Goal: Transaction & Acquisition: Book appointment/travel/reservation

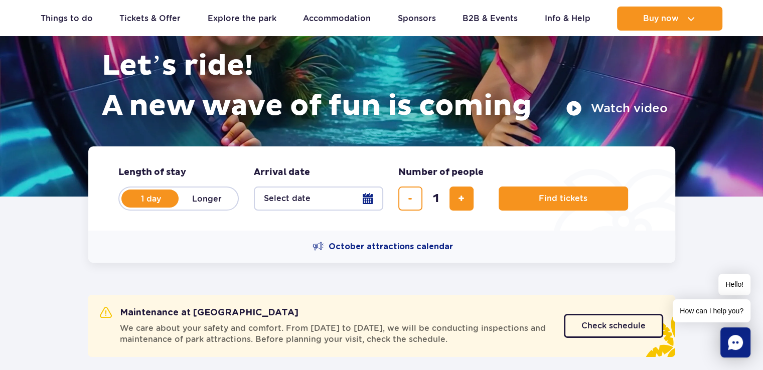
scroll to position [150, 0]
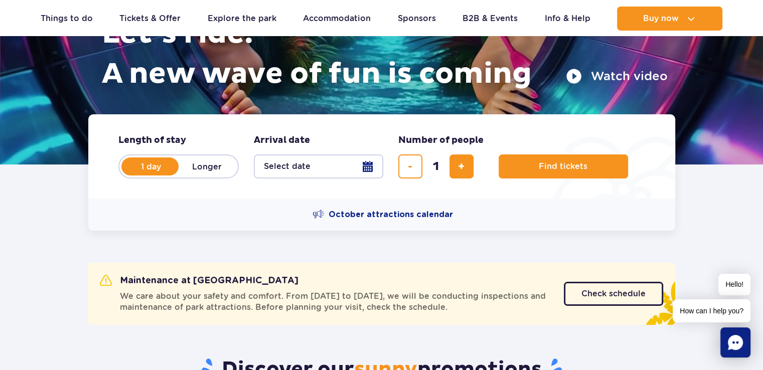
click at [212, 168] on label "Longer" at bounding box center [207, 166] width 57 height 21
click at [190, 175] on input "Longer" at bounding box center [184, 176] width 11 height 2
radio input "false"
radio input "true"
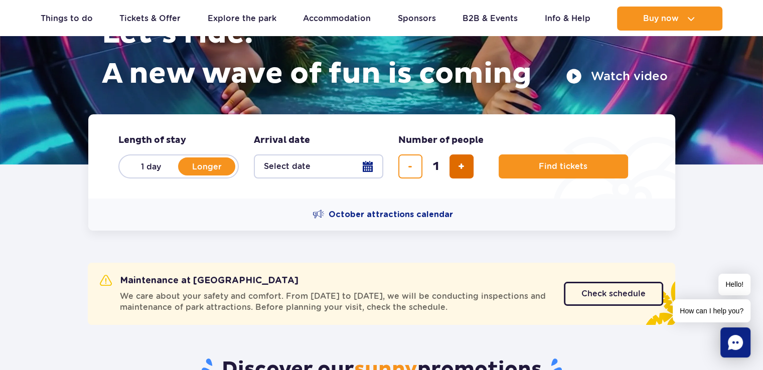
click at [453, 164] on button "add ticket" at bounding box center [461, 166] width 24 height 24
type input "2"
click at [214, 164] on label "Longer" at bounding box center [207, 166] width 57 height 21
click at [190, 175] on input "Longer" at bounding box center [184, 176] width 11 height 2
click at [336, 164] on button "Select date" at bounding box center [318, 166] width 129 height 24
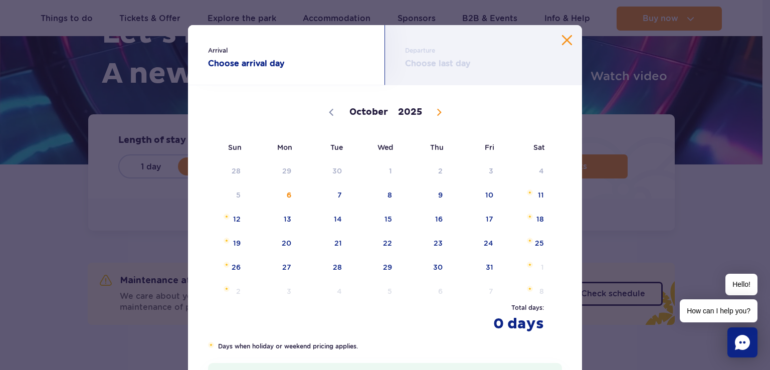
click at [433, 107] on span at bounding box center [439, 112] width 17 height 17
select select "10"
click at [487, 201] on span "7" at bounding box center [476, 195] width 51 height 23
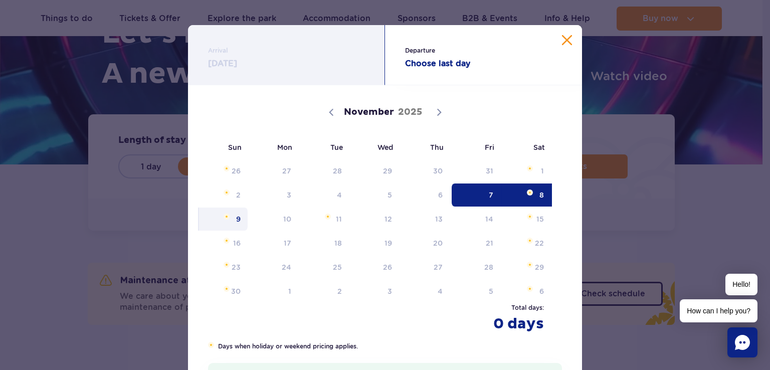
click at [238, 226] on span "9" at bounding box center [223, 219] width 51 height 23
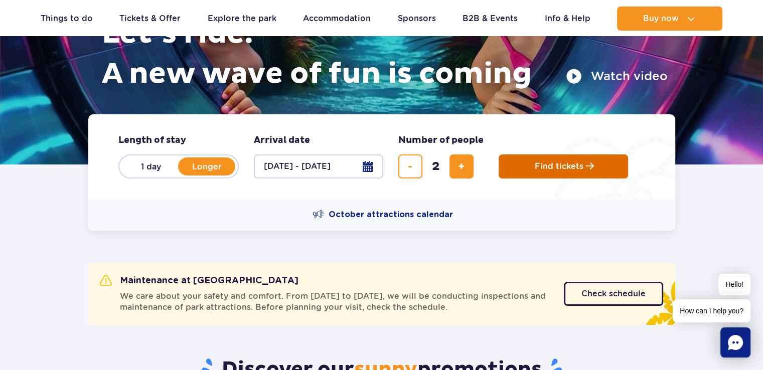
click at [589, 173] on button "Find tickets" at bounding box center [563, 166] width 129 height 24
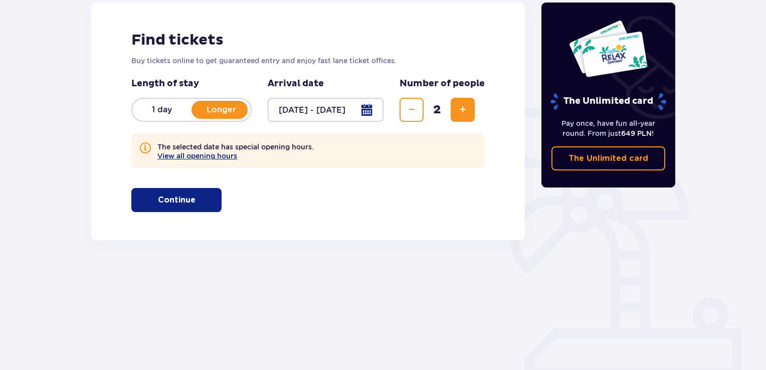
click at [201, 197] on span "button" at bounding box center [198, 200] width 12 height 12
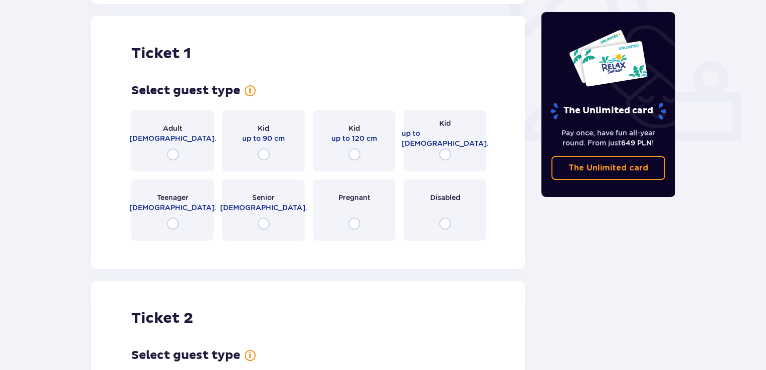
scroll to position [381, 0]
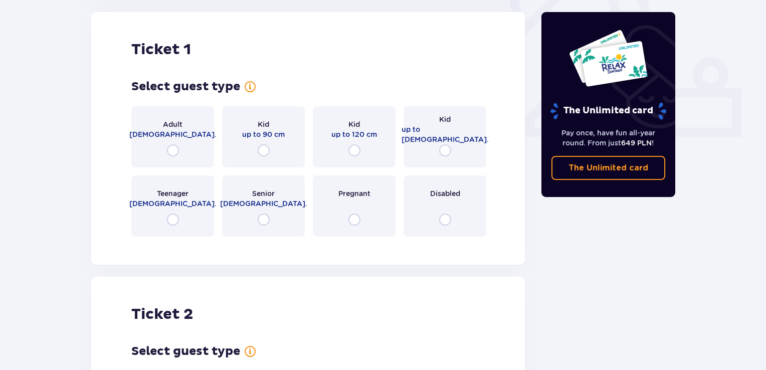
click at [188, 148] on div "Adult 18 - 65 y.o." at bounding box center [172, 136] width 83 height 61
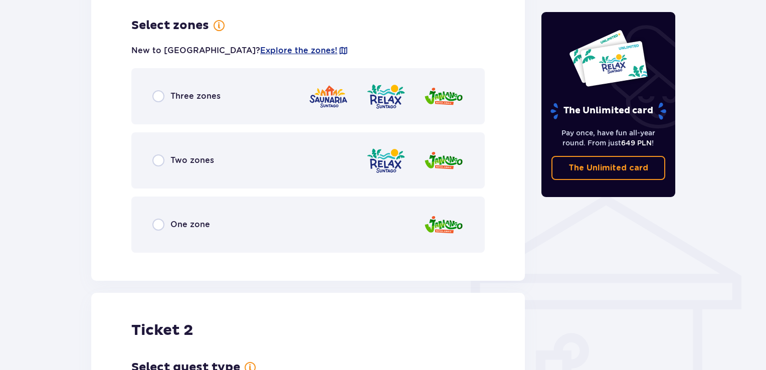
scroll to position [626, 0]
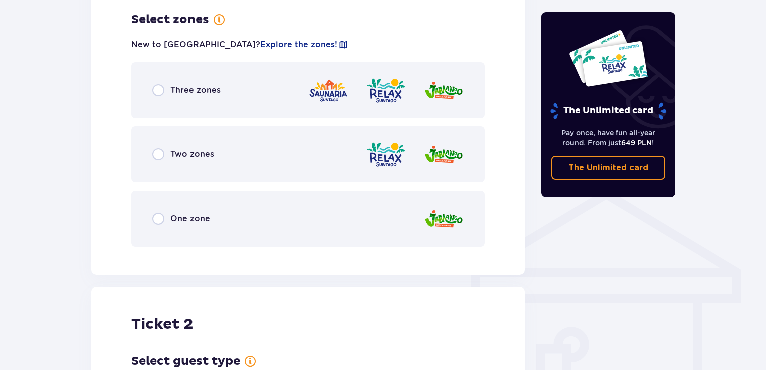
click at [257, 87] on div "Three zones" at bounding box center [308, 90] width 354 height 56
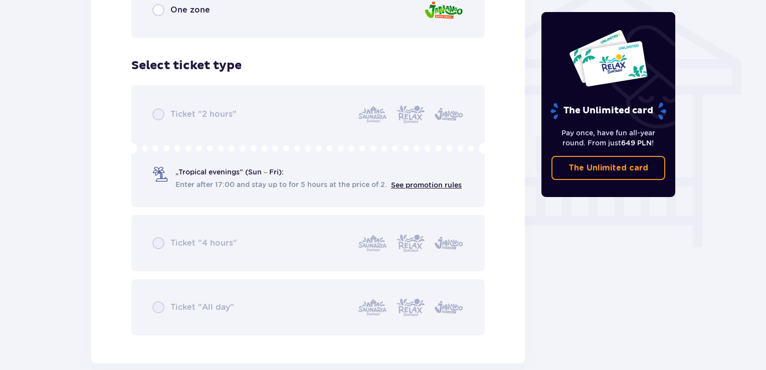
scroll to position [881, 0]
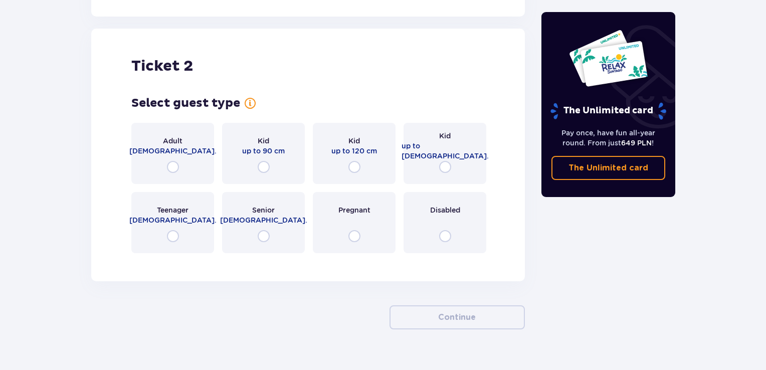
click at [172, 167] on input "radio" at bounding box center [173, 167] width 12 height 12
radio input "true"
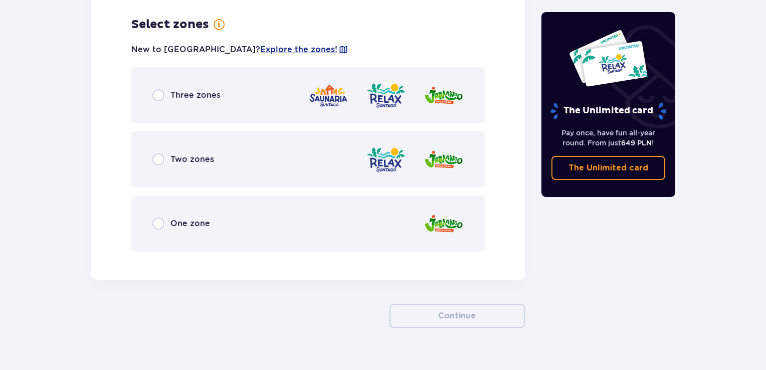
scroll to position [1442, 0]
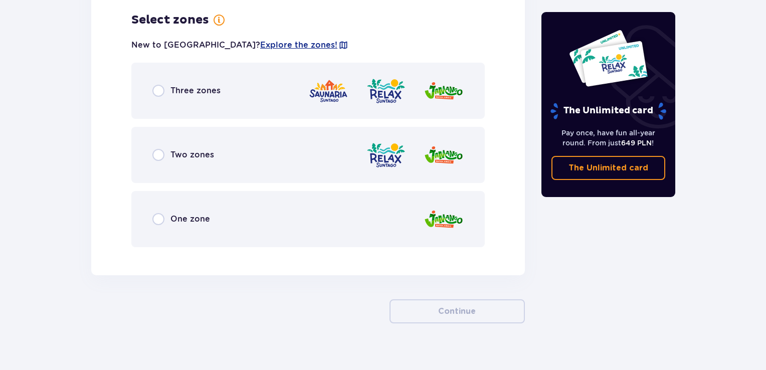
click at [214, 91] on span "Three zones" at bounding box center [196, 90] width 50 height 11
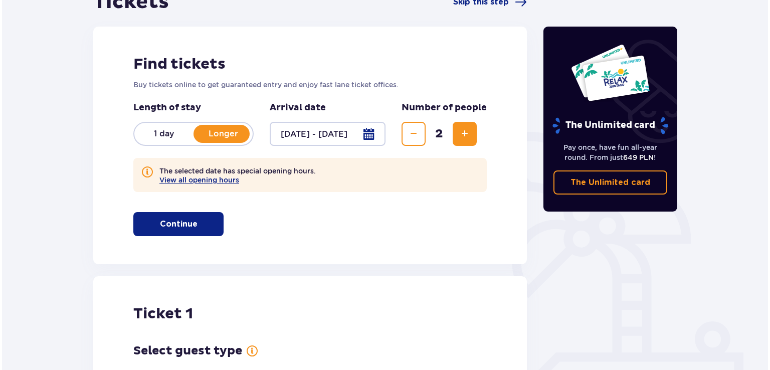
scroll to position [201, 0]
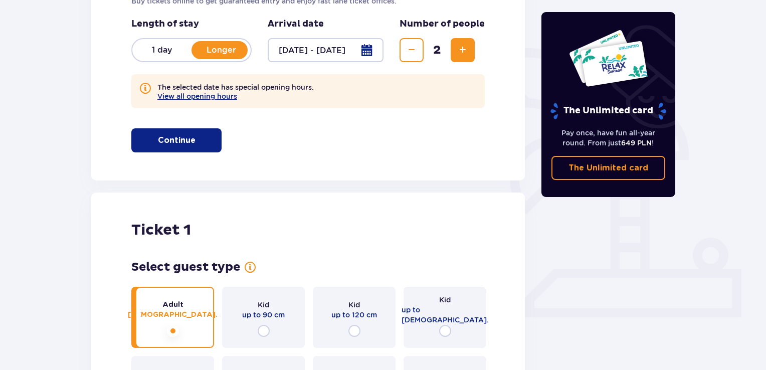
click at [326, 59] on div at bounding box center [326, 50] width 116 height 24
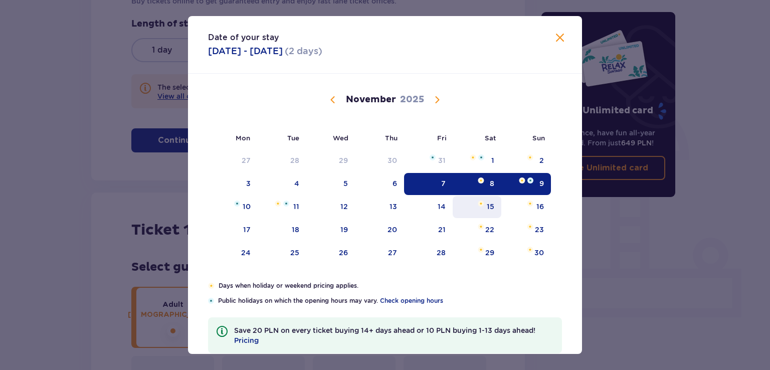
click at [488, 205] on div "15" at bounding box center [491, 207] width 8 height 10
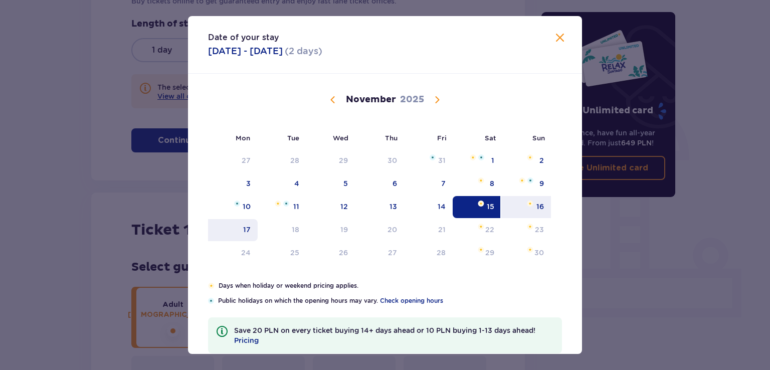
click at [250, 232] on div "17" at bounding box center [233, 230] width 50 height 22
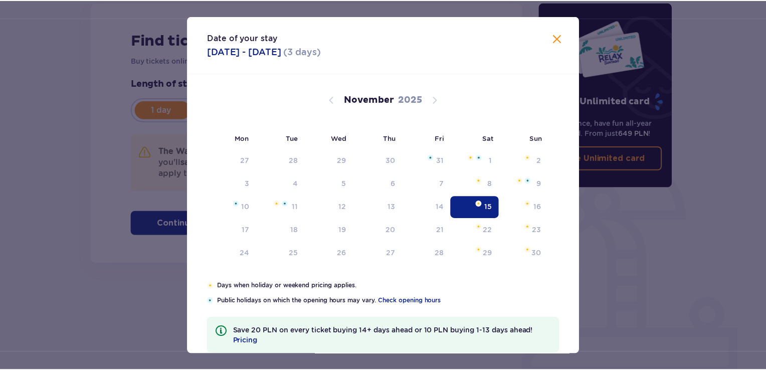
scroll to position [141, 0]
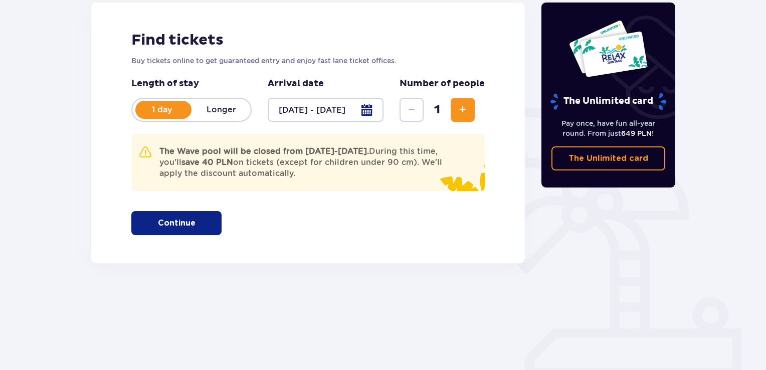
click at [77, 231] on div "Tickets Skip this step Find tickets Buy tickets online to get guaranteed entry …" at bounding box center [383, 153] width 766 height 433
click at [192, 226] on span "button" at bounding box center [198, 223] width 12 height 12
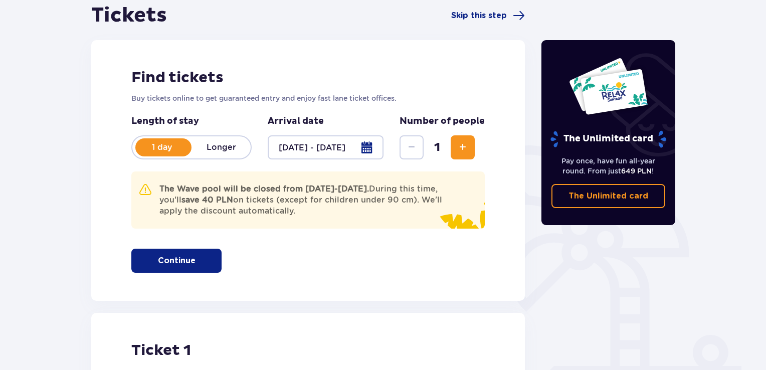
scroll to position [304, 0]
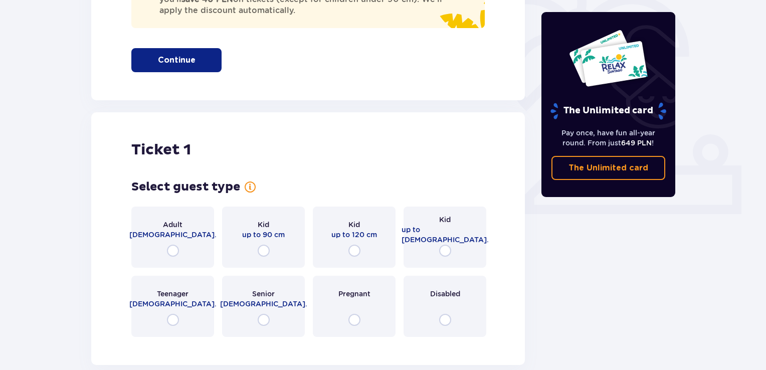
click at [196, 215] on div "Adult 18 - 65 y.o." at bounding box center [172, 237] width 83 height 61
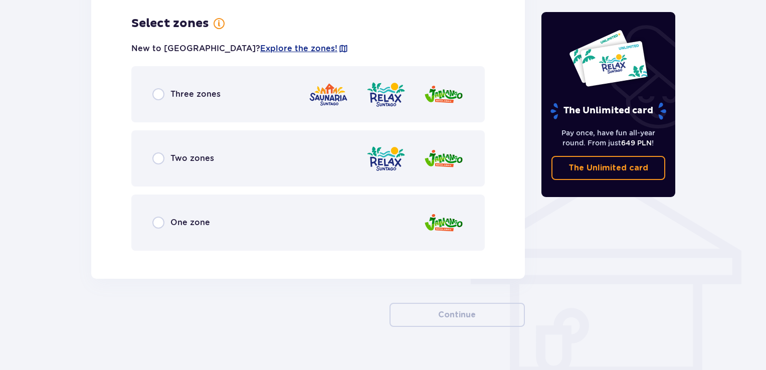
scroll to position [649, 0]
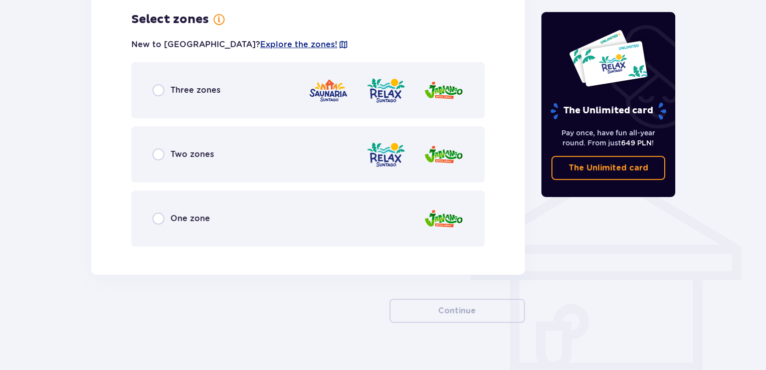
click at [240, 93] on div "Three zones" at bounding box center [308, 90] width 354 height 56
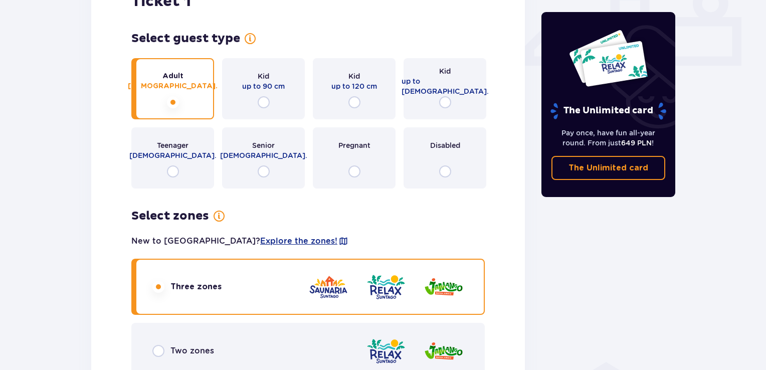
scroll to position [51, 0]
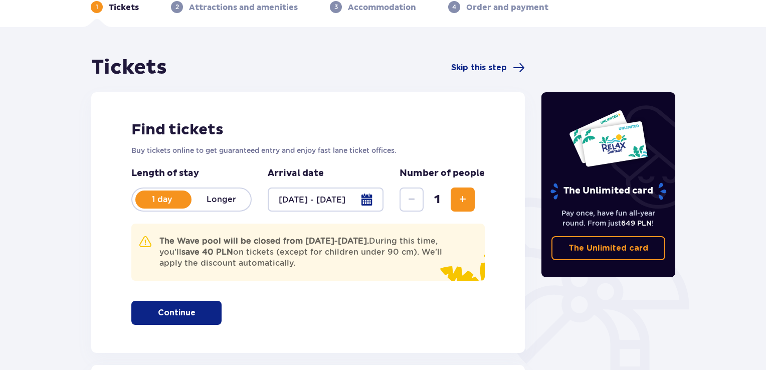
click at [375, 201] on div at bounding box center [326, 200] width 116 height 24
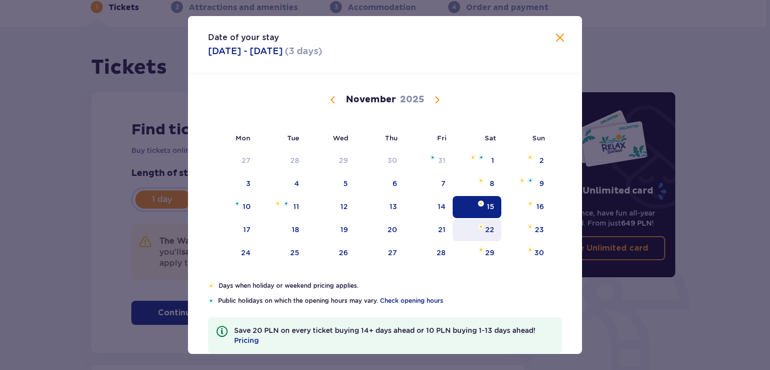
click at [475, 232] on div "22" at bounding box center [477, 230] width 49 height 22
type input "22.11.25"
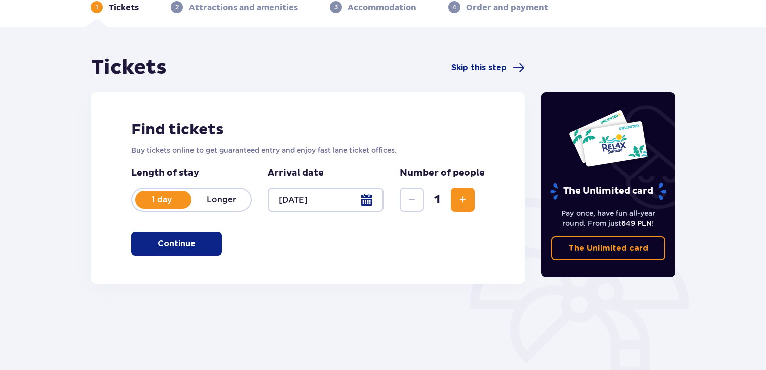
click at [215, 197] on p "Longer" at bounding box center [221, 199] width 59 height 11
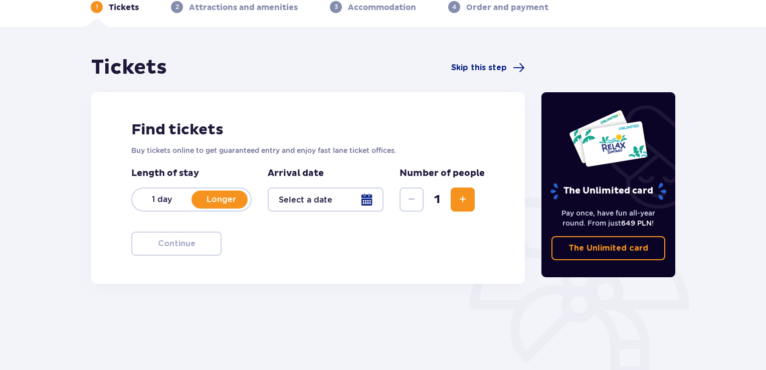
click at [322, 197] on div at bounding box center [326, 200] width 116 height 24
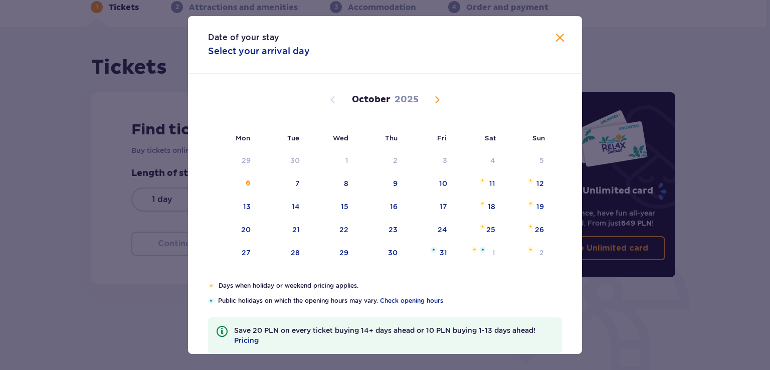
drag, startPoint x: 561, startPoint y: 35, endPoint x: 504, endPoint y: 92, distance: 81.2
click at [561, 35] on span "Close" at bounding box center [560, 38] width 12 height 12
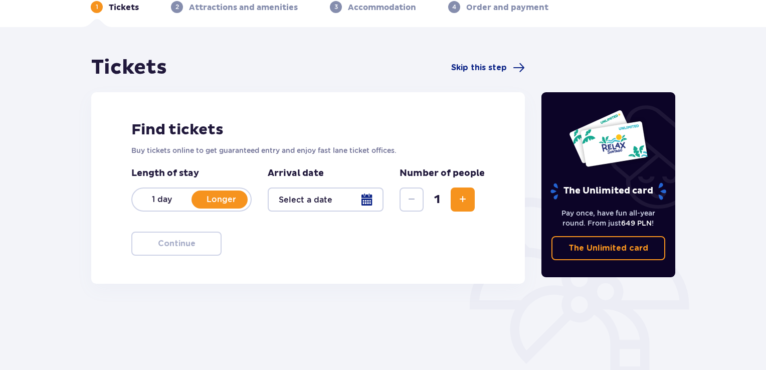
click at [455, 201] on button "Increase" at bounding box center [463, 200] width 24 height 24
click at [343, 208] on div at bounding box center [326, 200] width 116 height 24
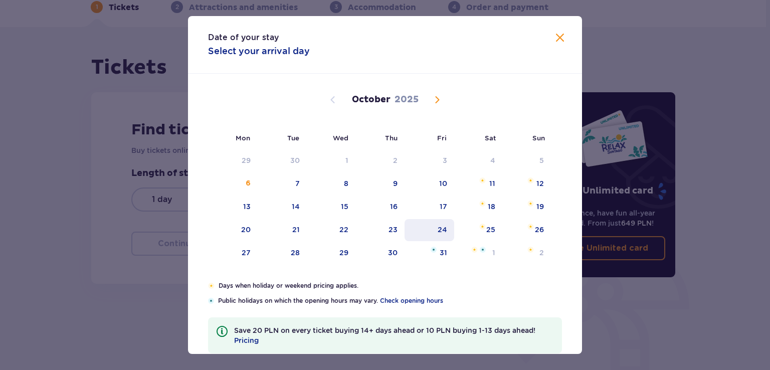
click at [431, 231] on div "24" at bounding box center [430, 230] width 50 height 22
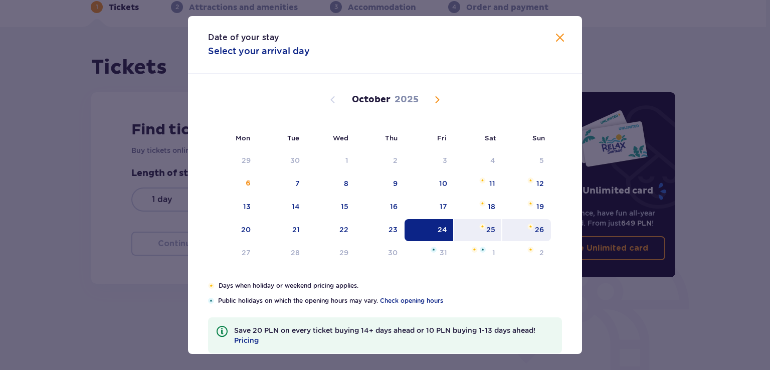
click at [536, 229] on div "26" at bounding box center [539, 230] width 9 height 10
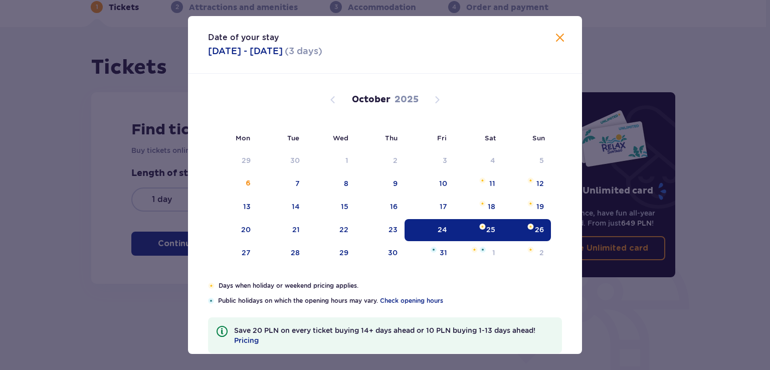
click at [99, 251] on div "Find tickets Buy tickets online to get guaranteed entry and enjoy fast lane tic…" at bounding box center [308, 188] width 434 height 192
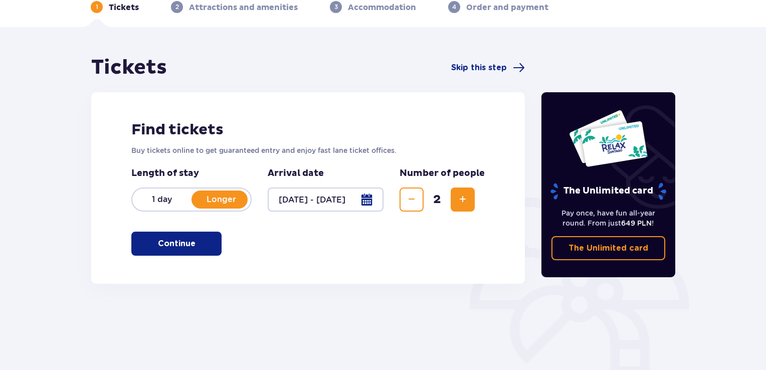
click at [159, 248] on p "Continue" at bounding box center [177, 243] width 38 height 11
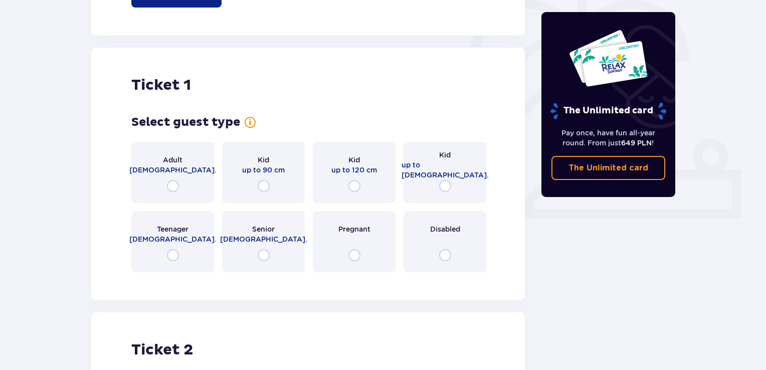
scroll to position [335, 0]
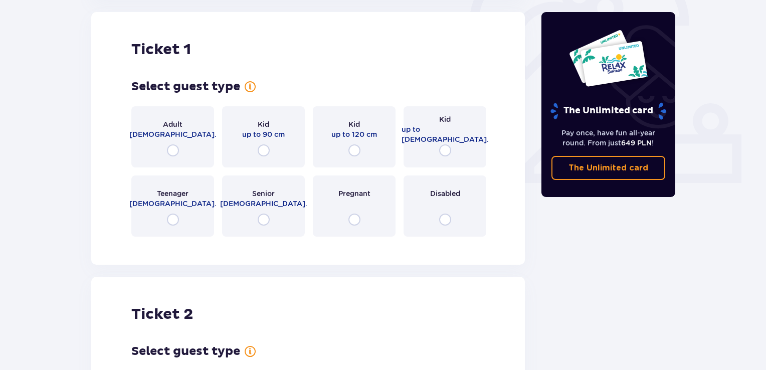
drag, startPoint x: 130, startPoint y: 141, endPoint x: 136, endPoint y: 141, distance: 6.0
click at [131, 141] on div "Ticket 1 Select guest type for ticket number 1 Adult 18 - 65 y.o. Kid up to 90 …" at bounding box center [308, 138] width 434 height 253
click at [166, 137] on span "18 - 65 y.o." at bounding box center [172, 134] width 87 height 10
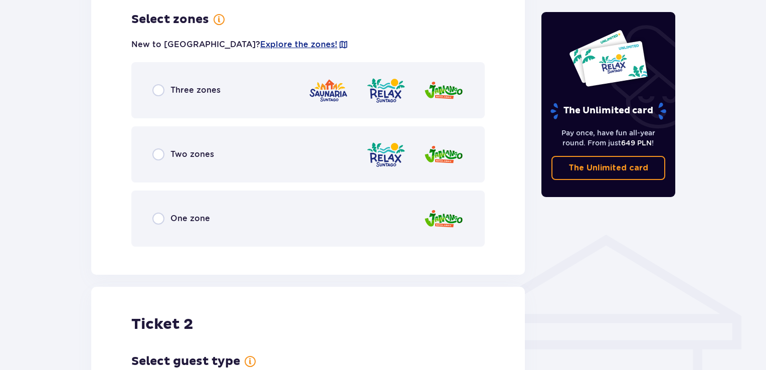
click at [257, 87] on div "Three zones" at bounding box center [308, 90] width 354 height 56
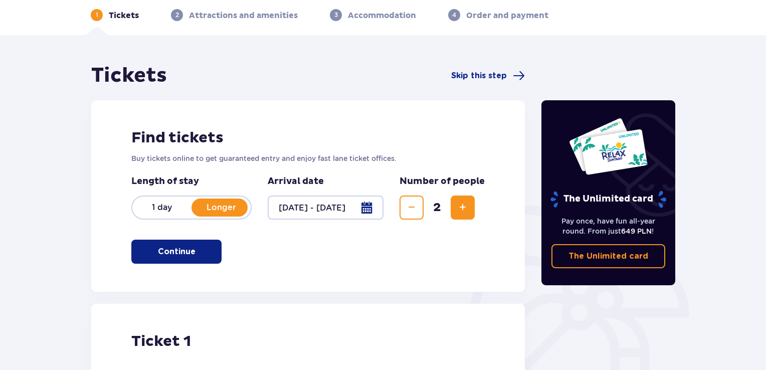
scroll to position [100, 0]
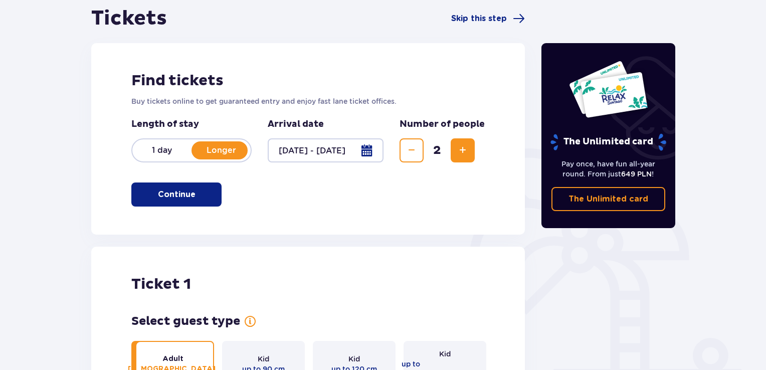
click at [373, 153] on div at bounding box center [326, 150] width 116 height 24
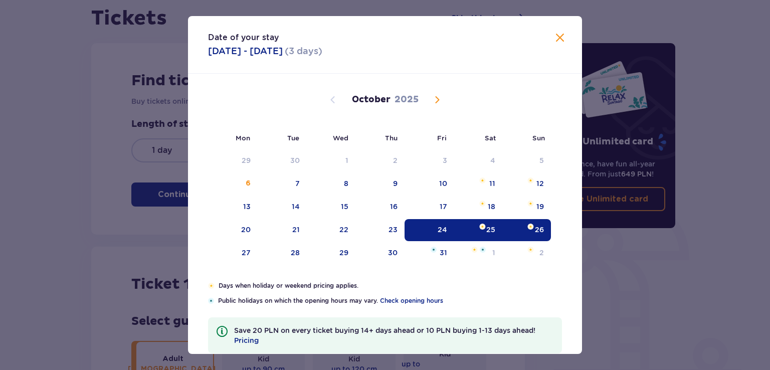
click at [431, 101] on span "Next month" at bounding box center [437, 100] width 12 height 12
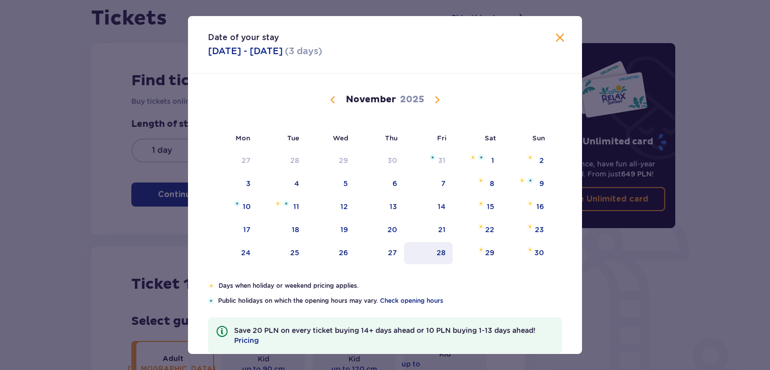
click at [442, 258] on div "28" at bounding box center [428, 253] width 49 height 22
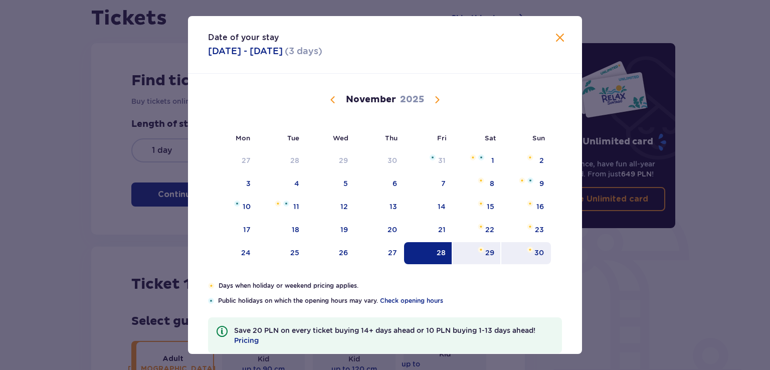
click at [543, 259] on div "30" at bounding box center [527, 253] width 50 height 22
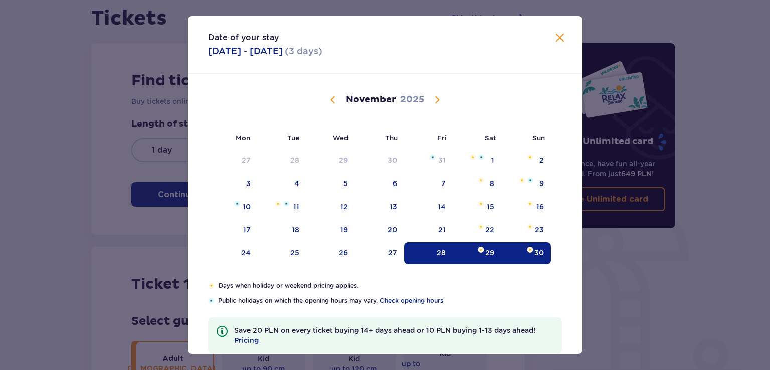
type input "28.11.25 - 30.11.25"
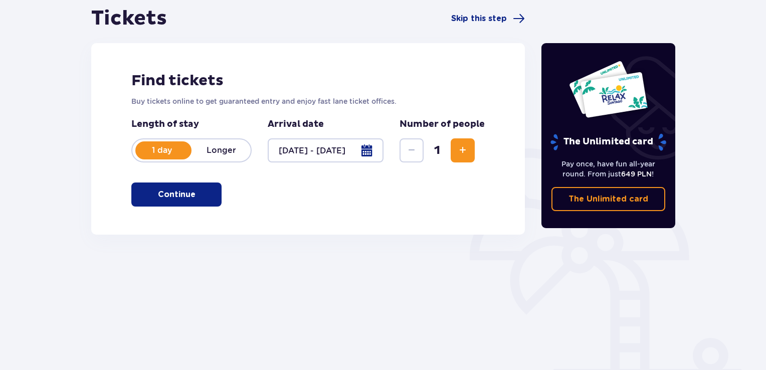
click at [38, 258] on div "Tickets Skip this step Find tickets Buy tickets online to get guaranteed entry …" at bounding box center [383, 194] width 766 height 433
click at [465, 154] on span "Increase" at bounding box center [463, 150] width 12 height 12
click at [197, 201] on button "Continue" at bounding box center [176, 195] width 90 height 24
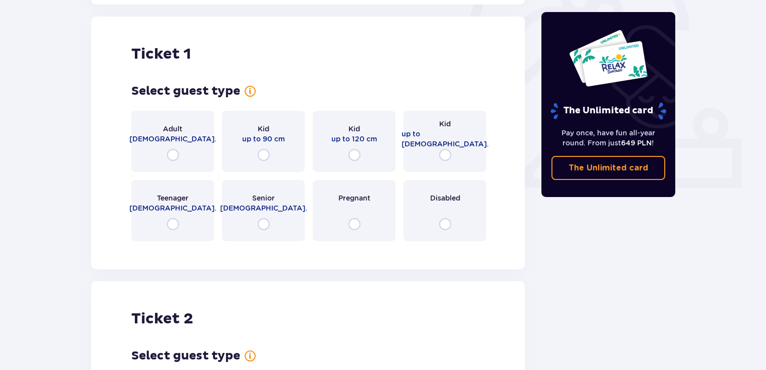
scroll to position [335, 0]
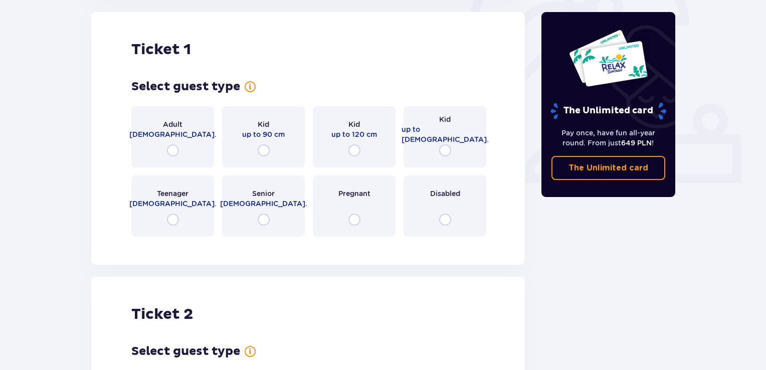
click at [151, 144] on div "Adult 18 - 65 y.o." at bounding box center [172, 136] width 83 height 61
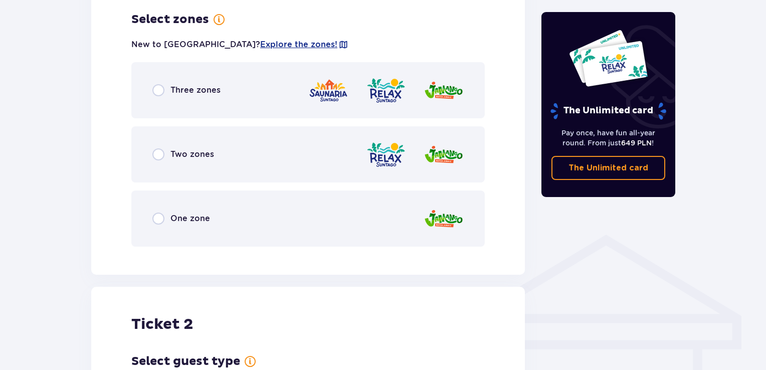
click at [192, 103] on div "Three zones" at bounding box center [308, 90] width 354 height 56
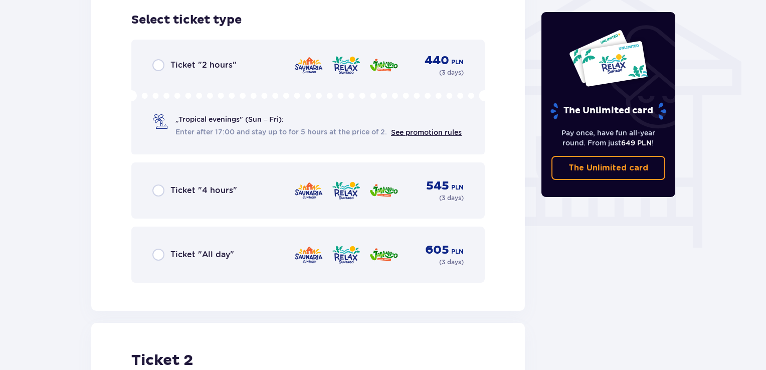
scroll to position [835, 0]
click at [176, 255] on span "Ticket "All day"" at bounding box center [203, 254] width 64 height 11
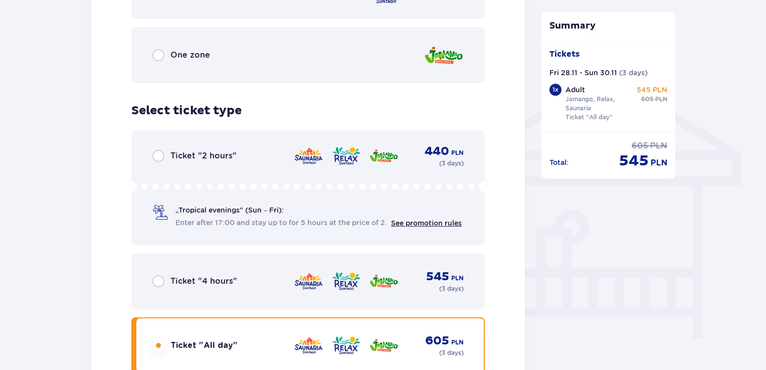
scroll to position [392, 0]
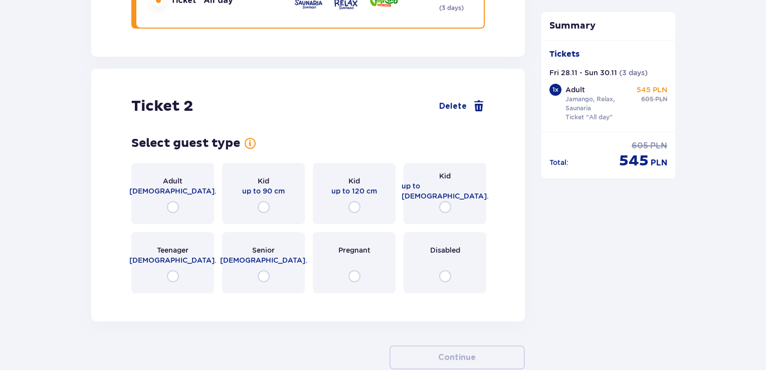
scroll to position [1094, 0]
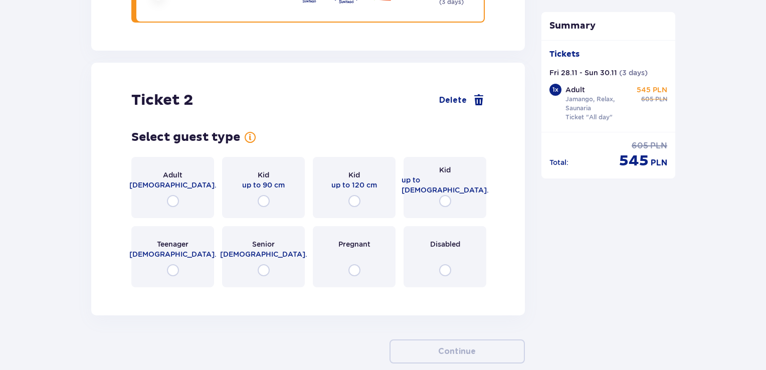
click at [196, 197] on div "Adult 18 - 65 y.o." at bounding box center [172, 187] width 83 height 61
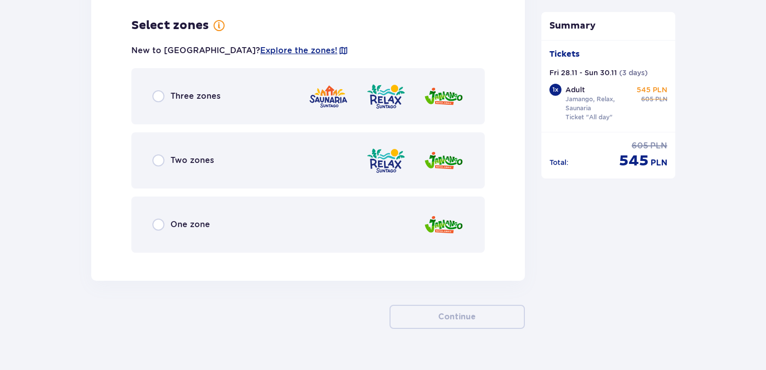
scroll to position [1389, 0]
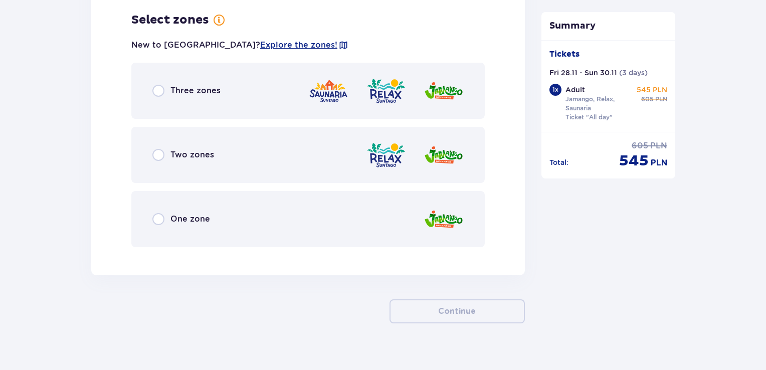
click at [216, 90] on span "Three zones" at bounding box center [196, 90] width 50 height 11
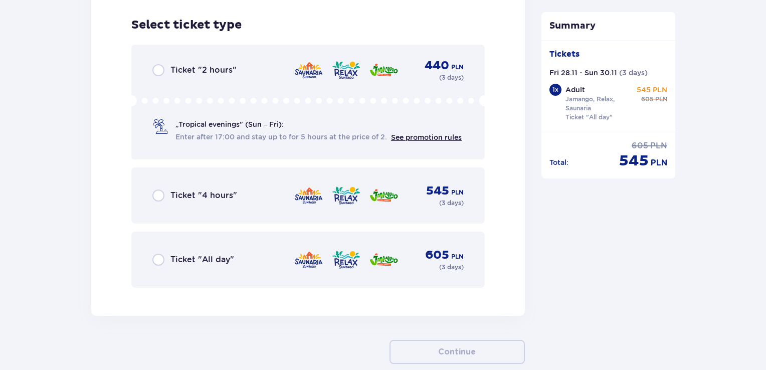
scroll to position [1644, 0]
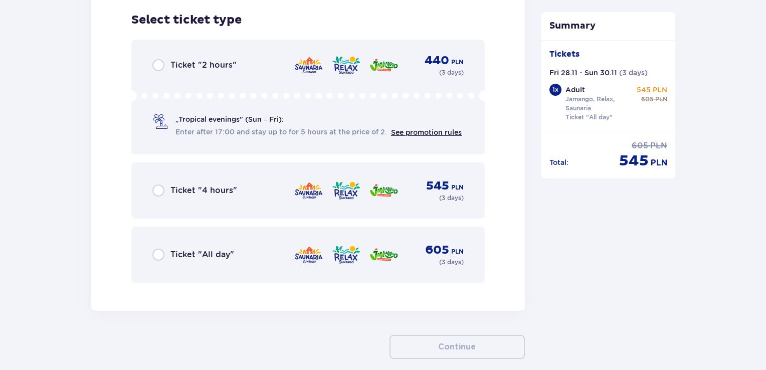
click at [235, 250] on div "Ticket "All day" 605 PLN ( 3 days )" at bounding box center [307, 255] width 311 height 24
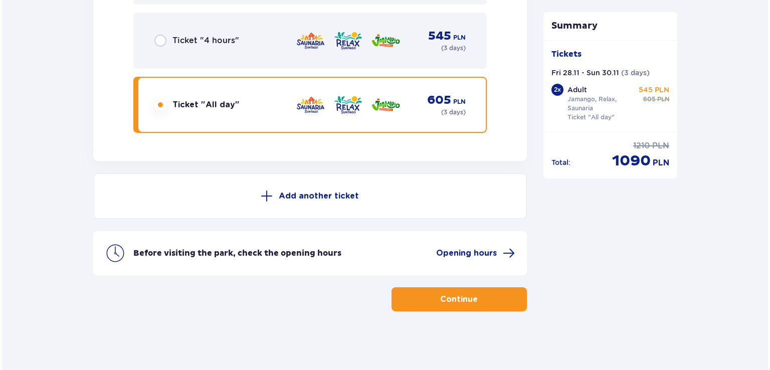
scroll to position [1795, 0]
click at [476, 252] on span "Opening hours" at bounding box center [464, 252] width 61 height 11
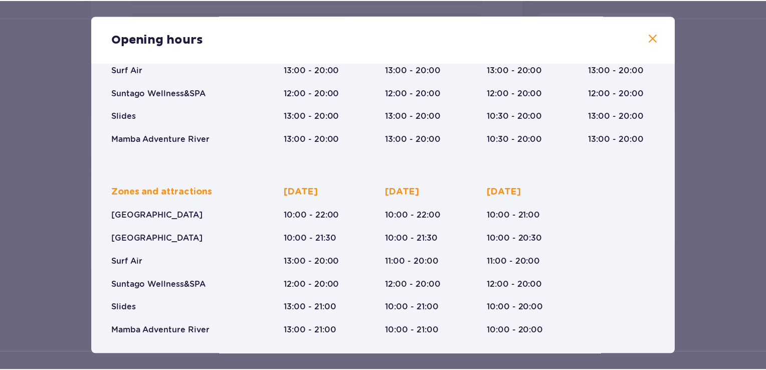
scroll to position [160, 0]
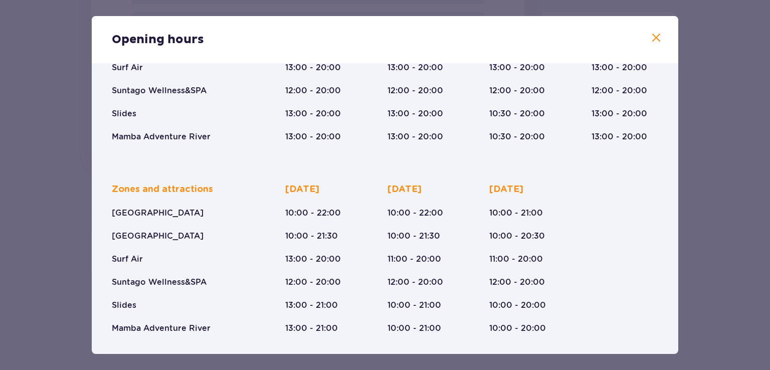
click at [38, 258] on div "Opening hours January - December Epiphany (Jan 5-6, 2026) Zones and attractions…" at bounding box center [385, 185] width 770 height 370
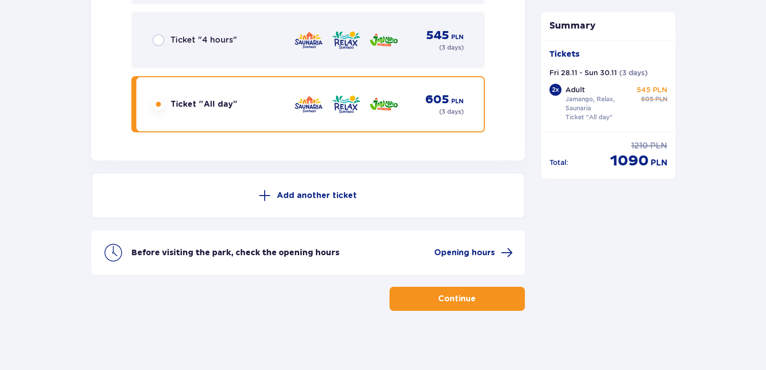
click at [509, 295] on button "Continue" at bounding box center [457, 299] width 135 height 24
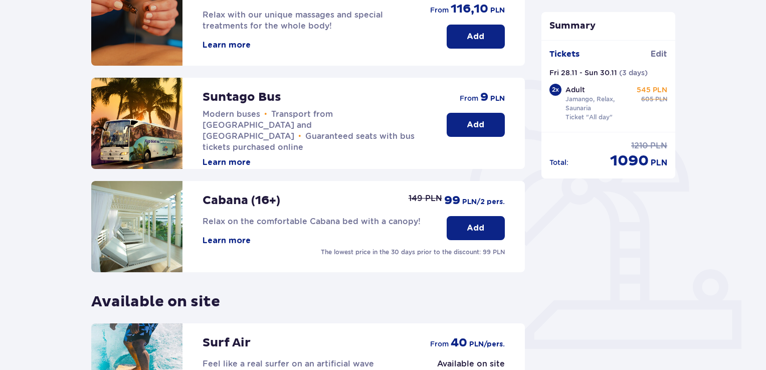
scroll to position [59, 0]
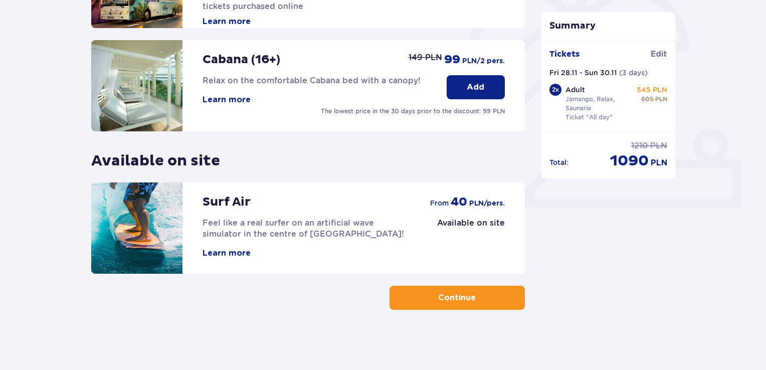
click at [413, 296] on button "Continue" at bounding box center [457, 298] width 135 height 24
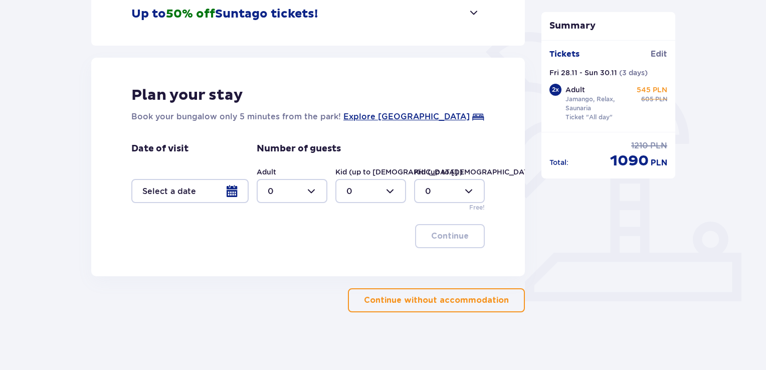
scroll to position [219, 0]
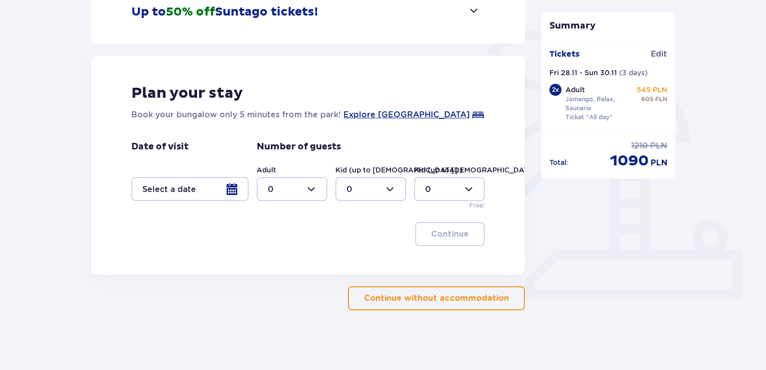
click at [303, 193] on div at bounding box center [292, 189] width 71 height 24
click at [270, 261] on p "2" at bounding box center [270, 261] width 5 height 11
type input "2"
click at [236, 183] on div at bounding box center [189, 189] width 117 height 24
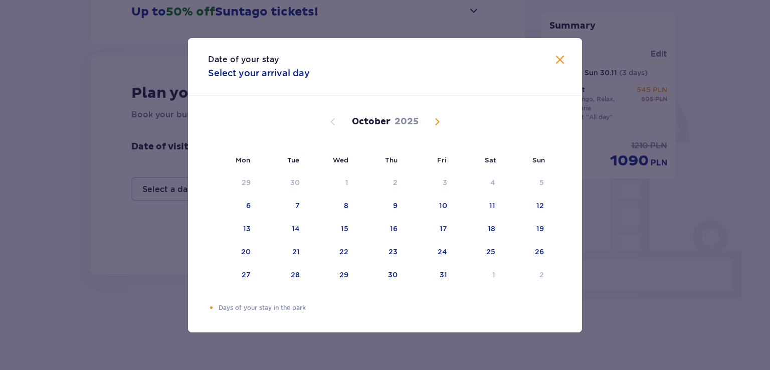
click at [433, 126] on span "Next month" at bounding box center [437, 122] width 12 height 12
click at [436, 268] on div "28" at bounding box center [428, 275] width 49 height 22
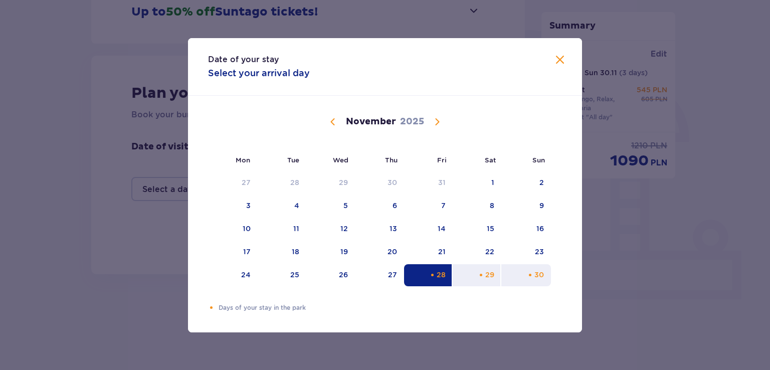
click at [542, 277] on div "30" at bounding box center [540, 275] width 10 height 10
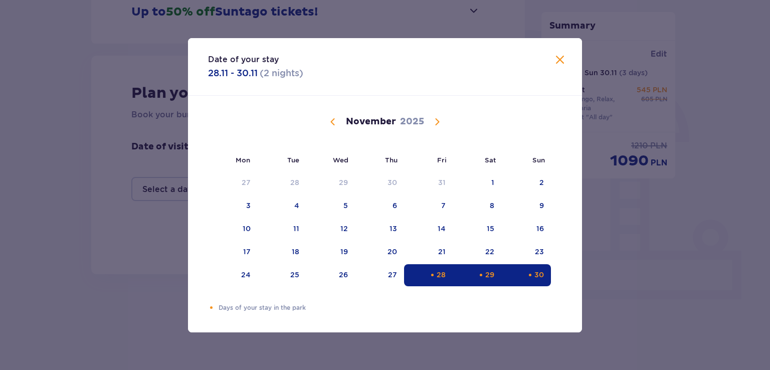
type input "28.11.25 - 30.11.25"
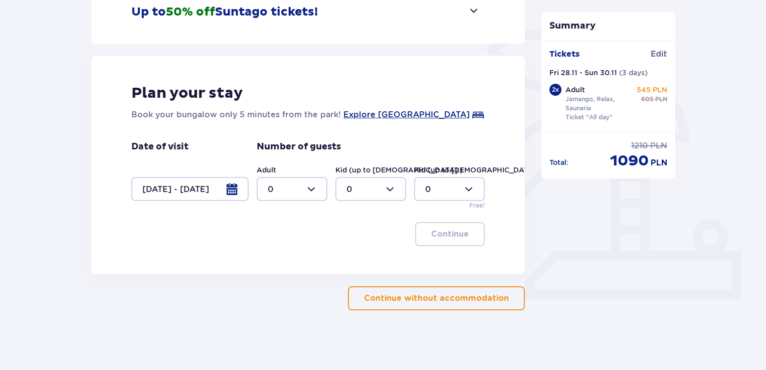
click at [297, 184] on div at bounding box center [292, 189] width 71 height 24
click at [284, 261] on div "2" at bounding box center [292, 261] width 49 height 11
type input "2"
click at [466, 239] on span "button" at bounding box center [471, 234] width 12 height 12
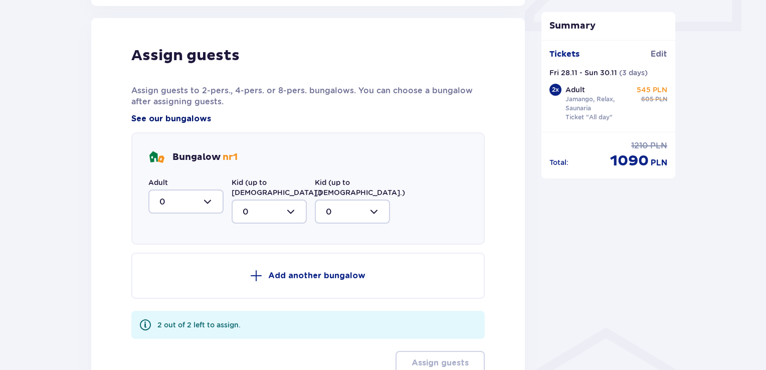
scroll to position [493, 0]
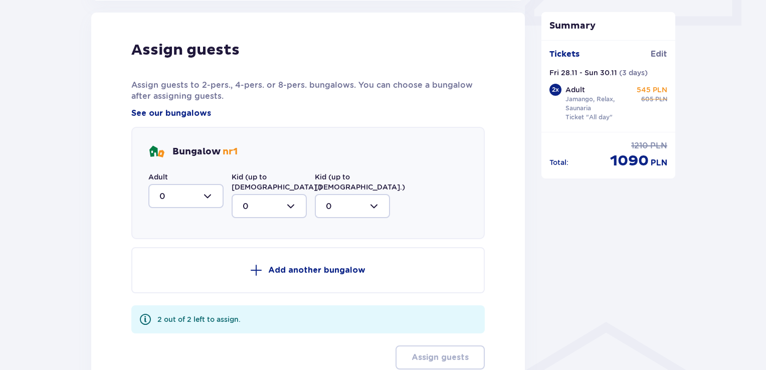
click at [197, 194] on div at bounding box center [185, 196] width 75 height 24
click at [171, 270] on div "2" at bounding box center [185, 268] width 53 height 11
type input "2"
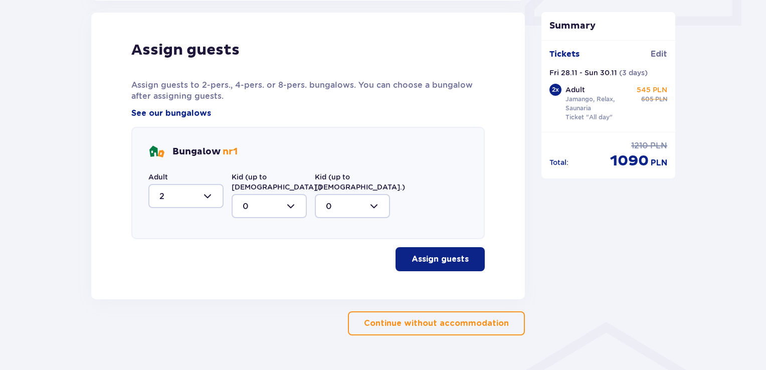
click at [458, 254] on p "Assign guests" at bounding box center [440, 259] width 57 height 11
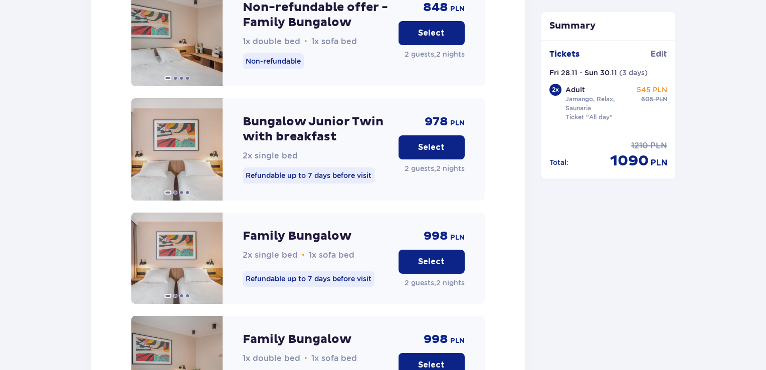
scroll to position [1533, 0]
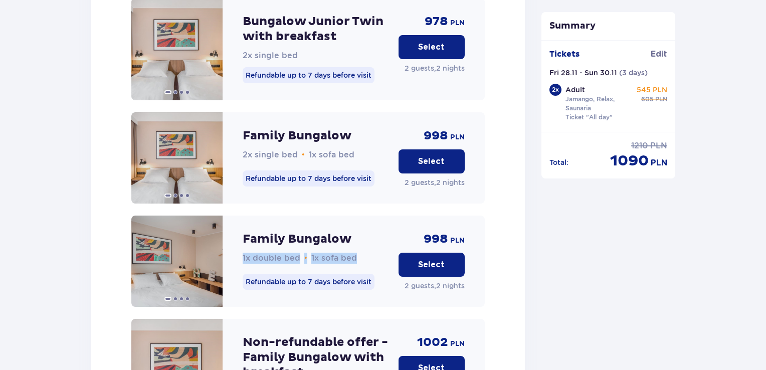
drag, startPoint x: 237, startPoint y: 250, endPoint x: 373, endPoint y: 249, distance: 136.4
click at [373, 249] on div "Family Bungalow 1x double bed • 1x sofa bed Refundable up to 7 days before visi…" at bounding box center [308, 261] width 354 height 91
click at [368, 244] on div "Family Bungalow 1x double bed • 1x sofa bed" at bounding box center [317, 248] width 148 height 32
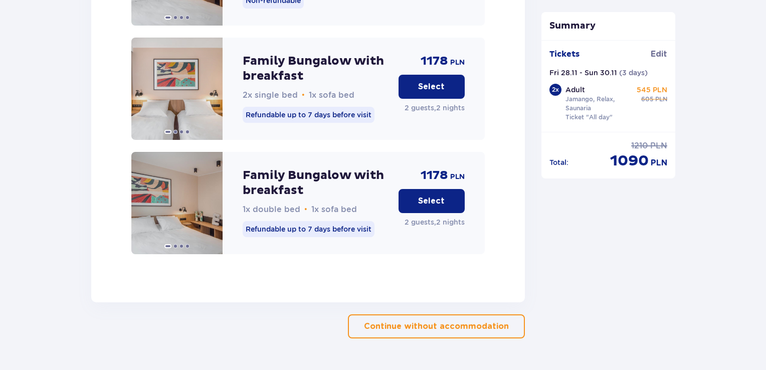
scroll to position [2085, 0]
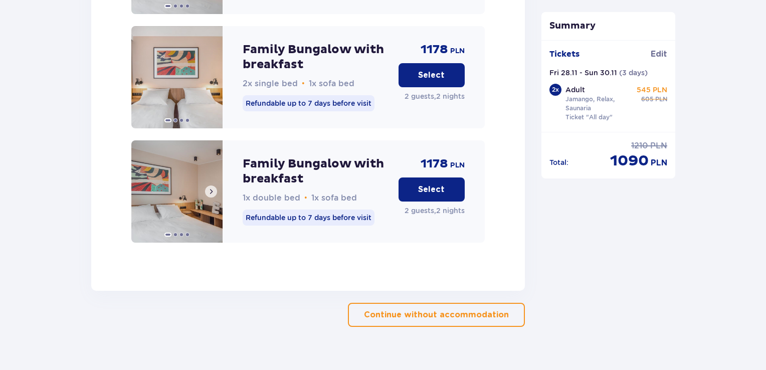
click at [213, 188] on span at bounding box center [211, 192] width 8 height 8
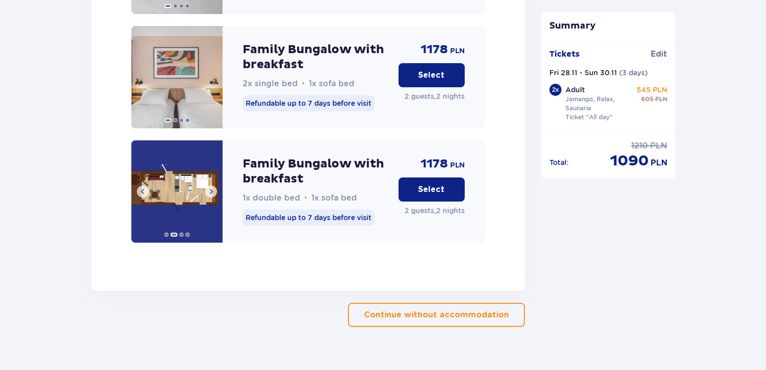
click at [144, 188] on span at bounding box center [143, 192] width 8 height 8
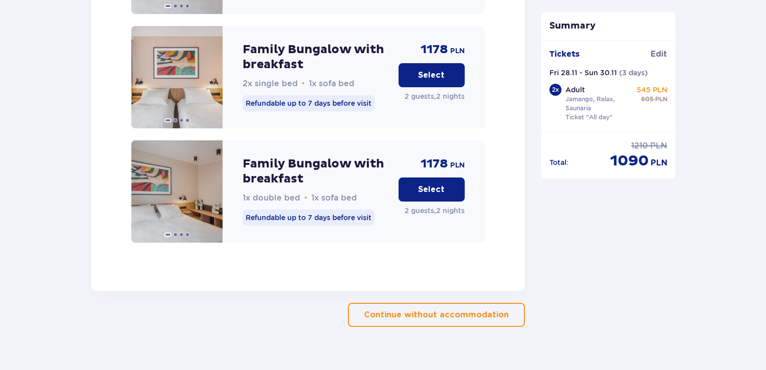
click at [431, 184] on p "Select" at bounding box center [431, 189] width 27 height 11
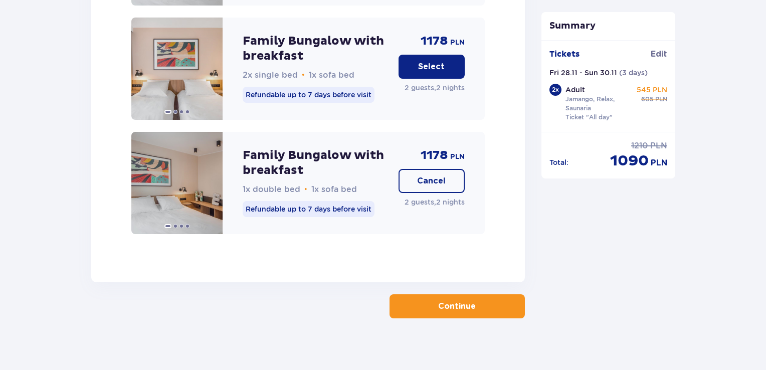
scroll to position [2094, 0]
click at [473, 300] on span "button" at bounding box center [478, 306] width 12 height 12
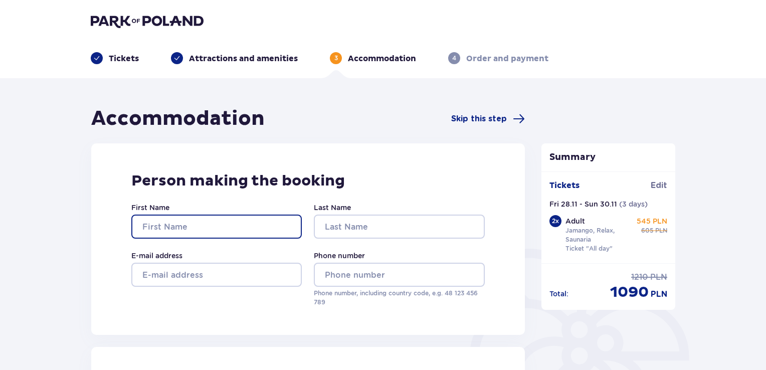
click at [185, 222] on input "First Name" at bounding box center [216, 227] width 171 height 24
type input "Vesta"
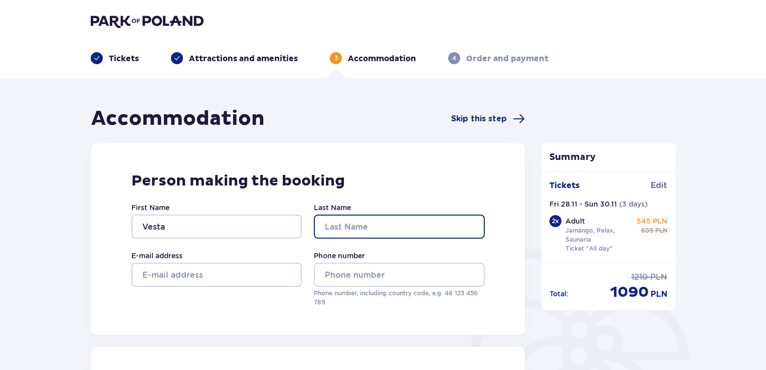
click at [379, 225] on input "Last Name" at bounding box center [399, 227] width 171 height 24
type input "Zaleckaite"
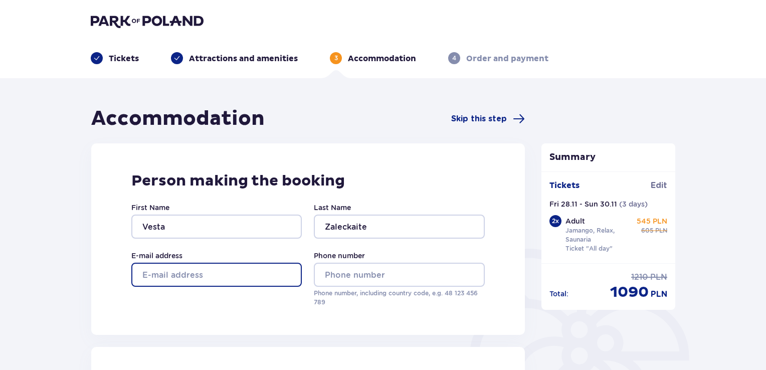
click at [244, 271] on input "E-mail address" at bounding box center [216, 275] width 171 height 24
type input "vesta.zaleckaite@gmail.com"
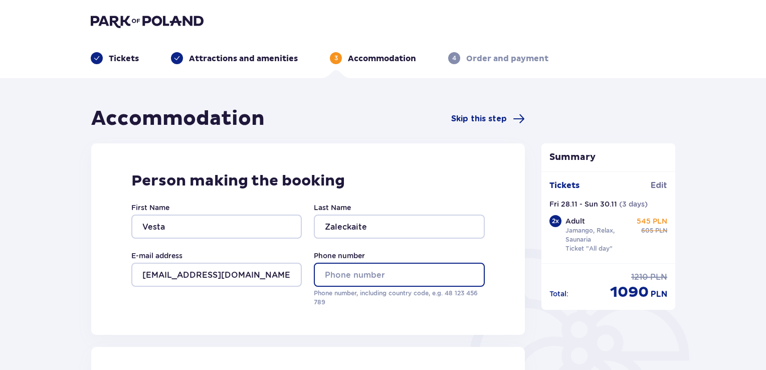
click at [368, 275] on input "Phone number" at bounding box center [399, 275] width 171 height 24
type input "+37065840552"
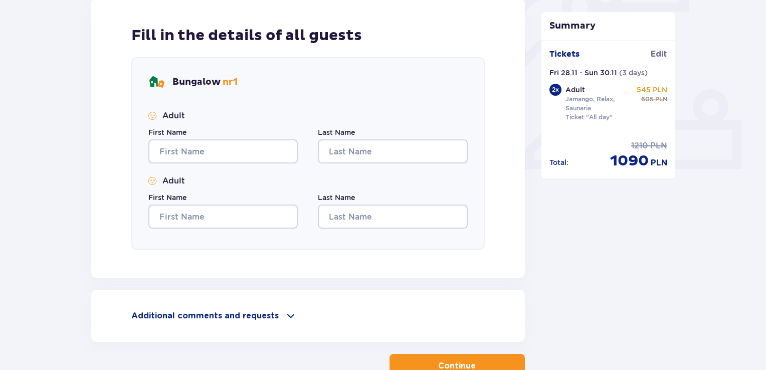
scroll to position [351, 0]
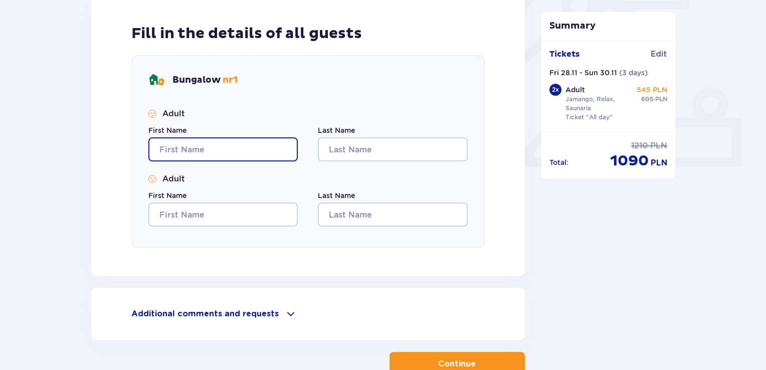
click at [215, 143] on input "First Name" at bounding box center [222, 149] width 149 height 24
type input "Vesta"
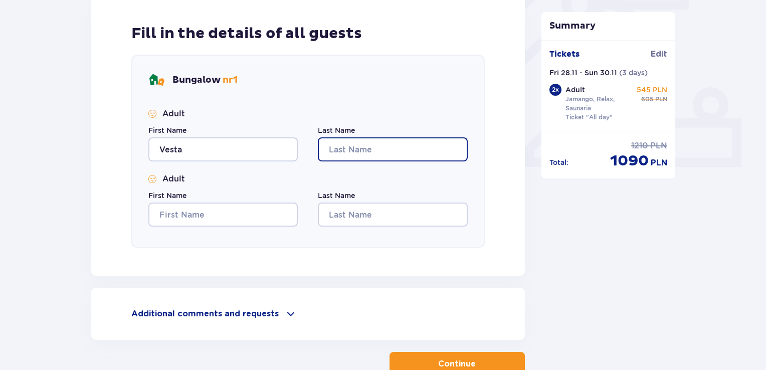
click at [359, 153] on input "Last Name" at bounding box center [392, 149] width 149 height 24
type input "Zaleckaite"
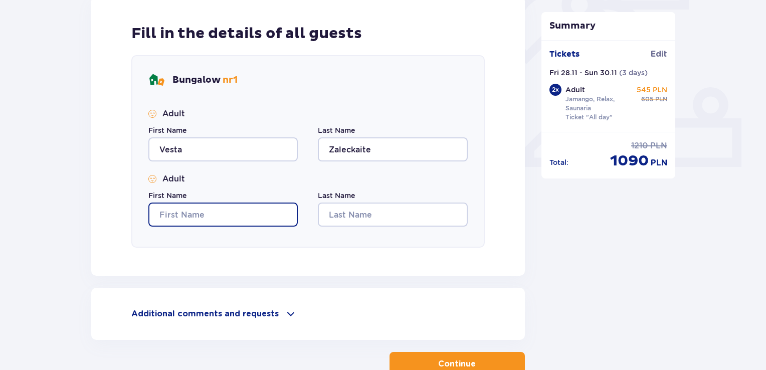
click at [204, 216] on input "First Name" at bounding box center [222, 215] width 149 height 24
type input "Tautvydas"
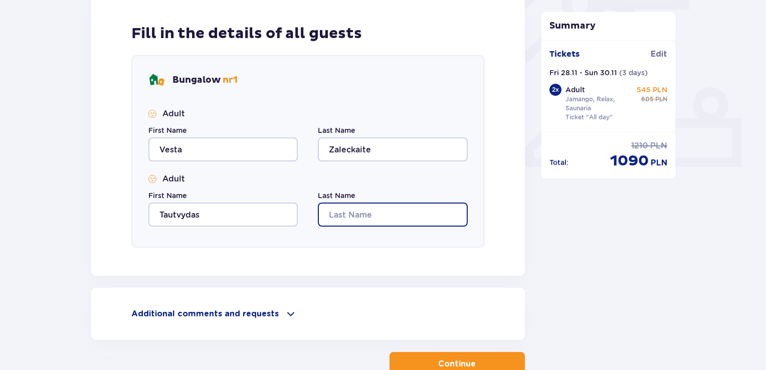
click at [383, 216] on input "Last Name" at bounding box center [392, 215] width 149 height 24
type input "Peciulis"
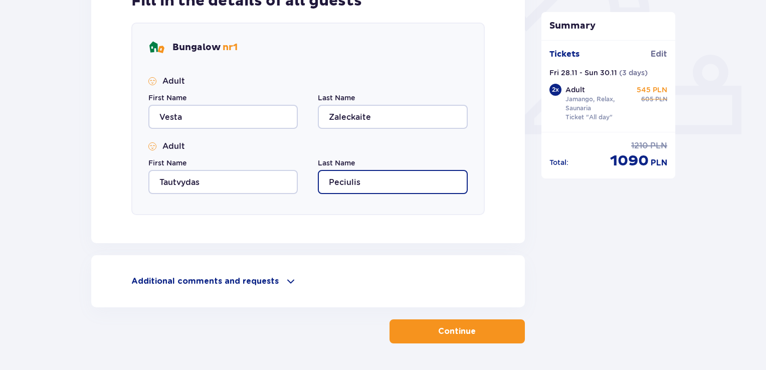
scroll to position [417, 0]
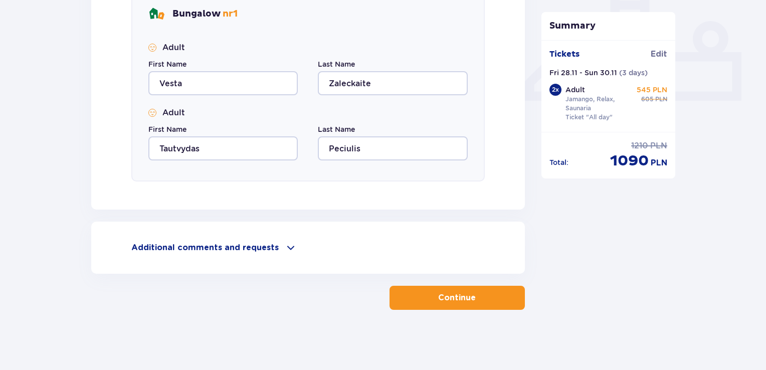
click at [205, 257] on div "Additional comments and requests Can we help you with anything else? Let us kno…" at bounding box center [308, 248] width 434 height 52
click at [204, 248] on p "Additional comments and requests" at bounding box center [204, 247] width 147 height 11
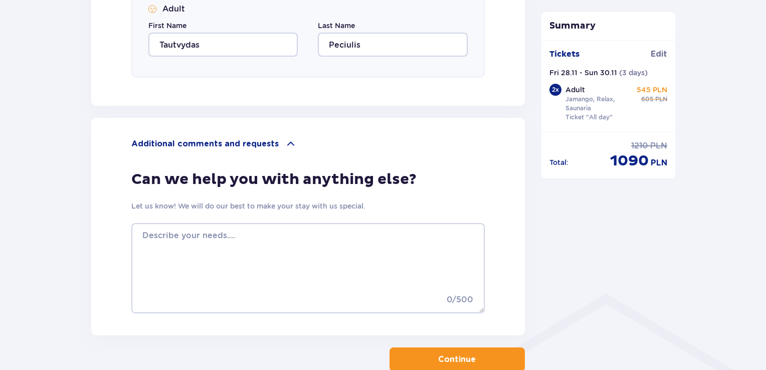
scroll to position [582, 0]
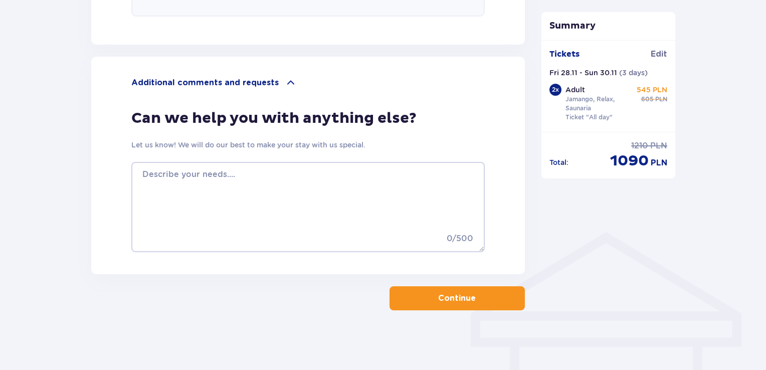
click at [459, 291] on button "Continue" at bounding box center [457, 298] width 135 height 24
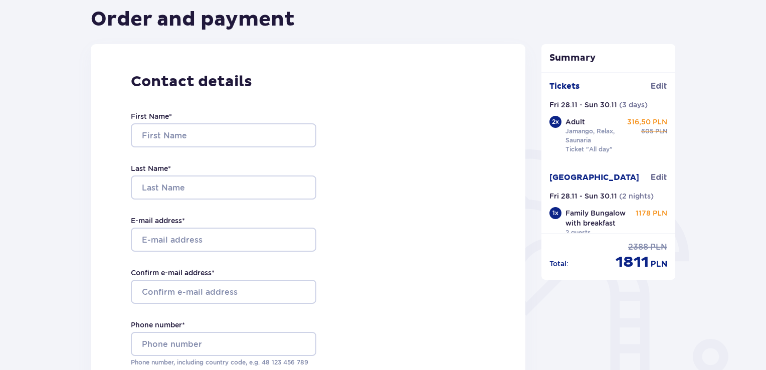
scroll to position [100, 0]
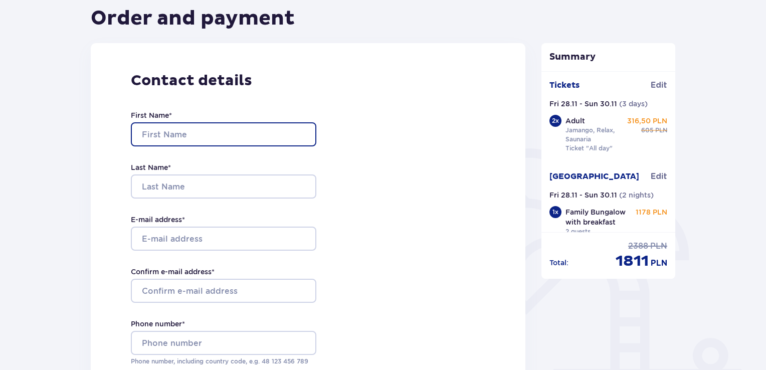
click at [233, 133] on input "First Name *" at bounding box center [224, 134] width 186 height 24
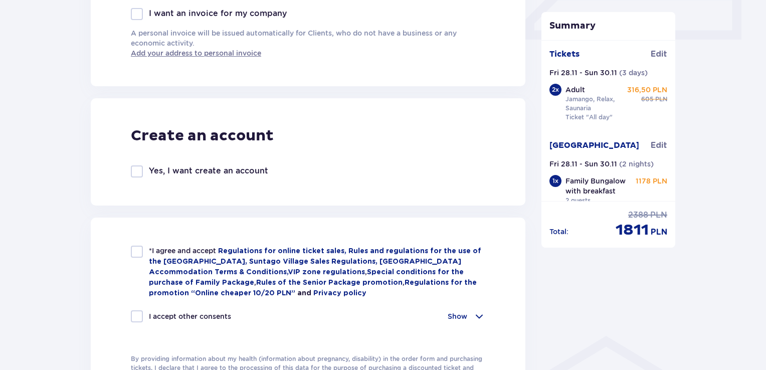
scroll to position [502, 0]
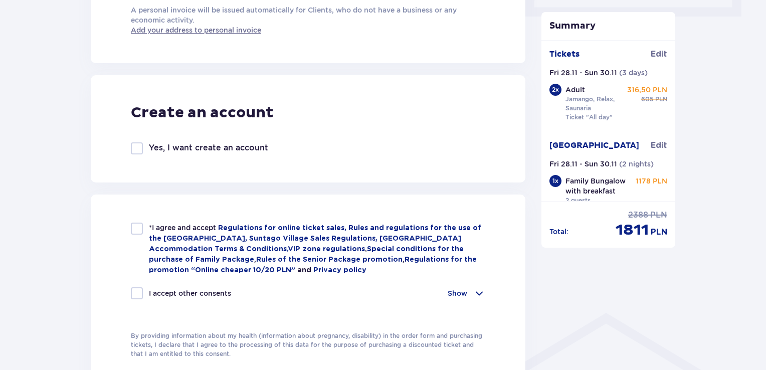
drag, startPoint x: 135, startPoint y: 231, endPoint x: 130, endPoint y: 232, distance: 5.2
click at [134, 231] on div at bounding box center [137, 229] width 12 height 12
checkbox input "true"
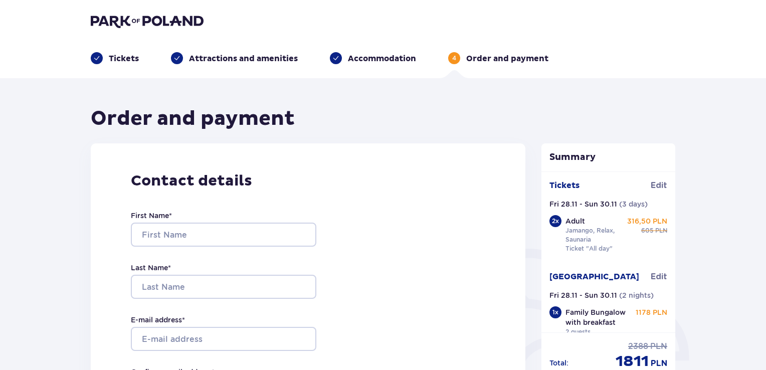
scroll to position [50, 0]
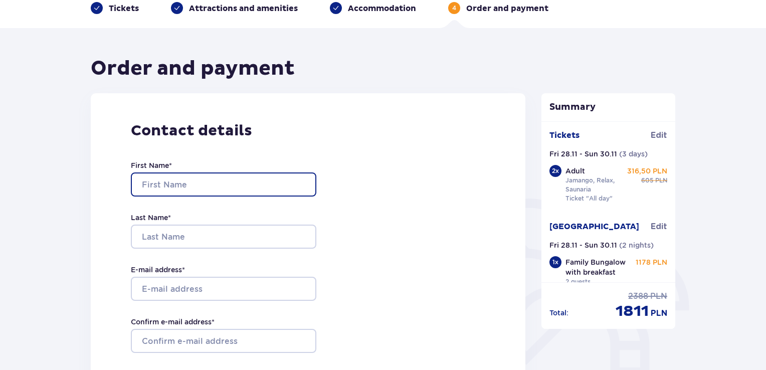
click at [192, 190] on input "First Name *" at bounding box center [224, 185] width 186 height 24
click at [200, 189] on input "First Name *" at bounding box center [224, 185] width 186 height 24
type input "Vesta"
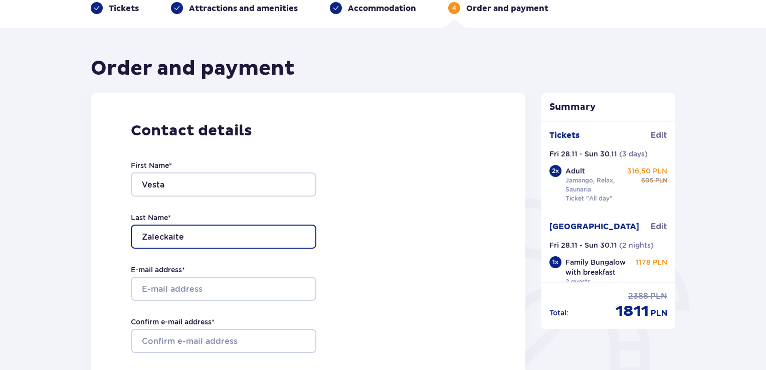
type input "Zaleckaite"
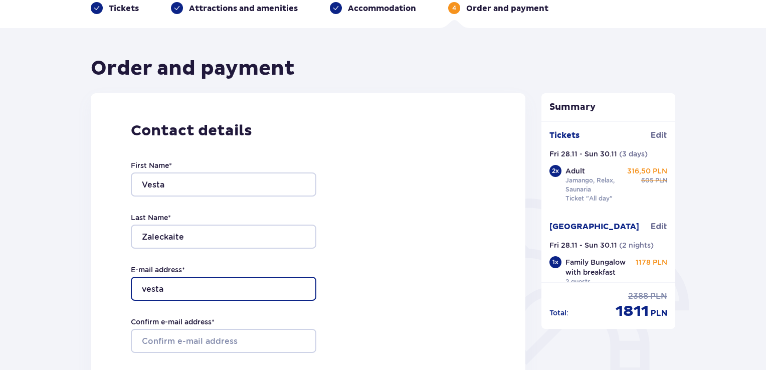
type input "vesta.zaleckaite@gmail.com"
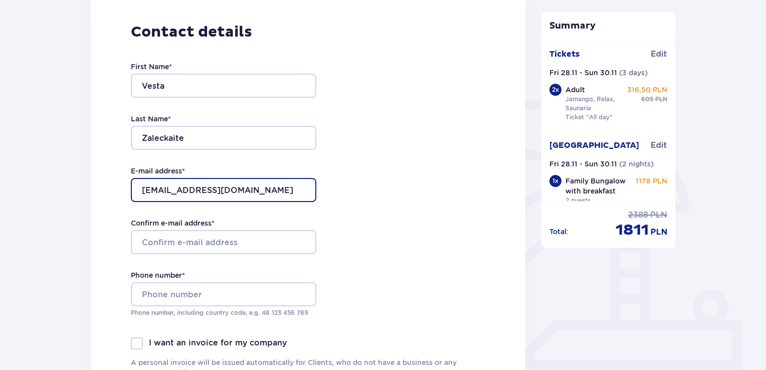
scroll to position [150, 0]
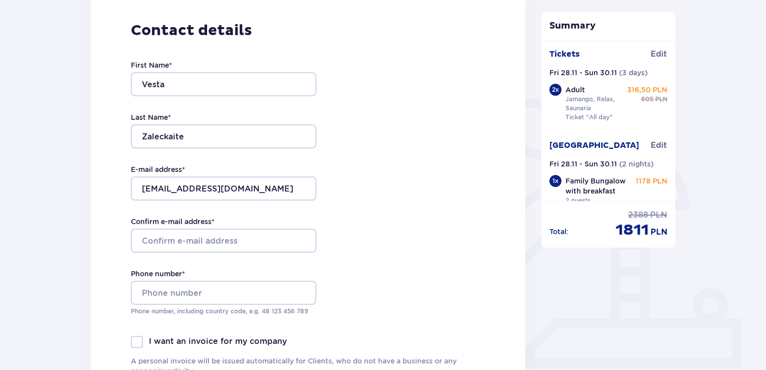
click at [218, 227] on div "Confirm e-mail address *" at bounding box center [224, 235] width 186 height 36
click at [217, 238] on input "Confirm e-mail address *" at bounding box center [224, 241] width 186 height 24
click at [212, 237] on input "Confirm e-mail address *" at bounding box center [224, 241] width 186 height 24
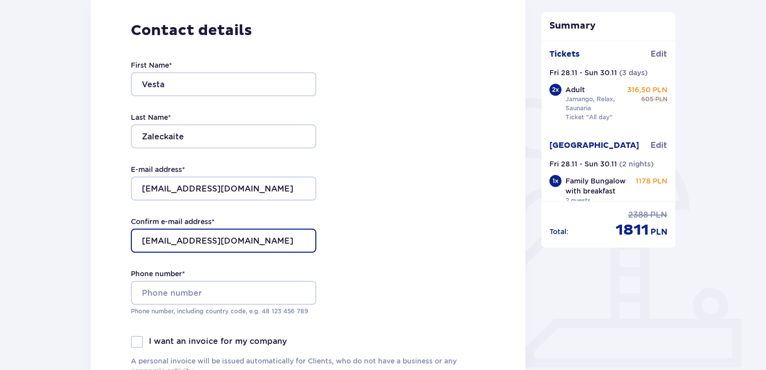
type input "vesta.zaleckaite@gmail.com"
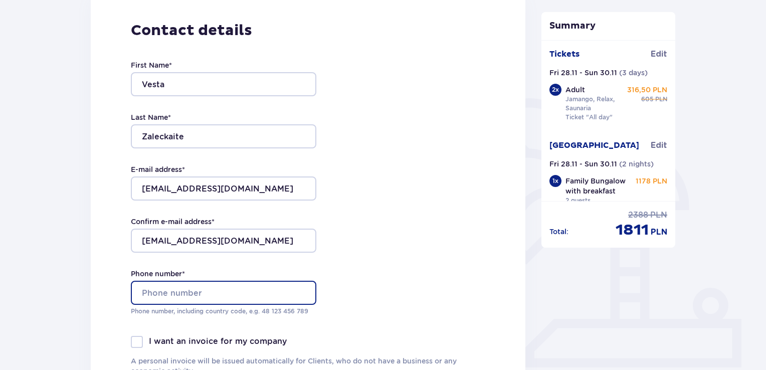
click at [214, 291] on input "Phone number *" at bounding box center [224, 293] width 186 height 24
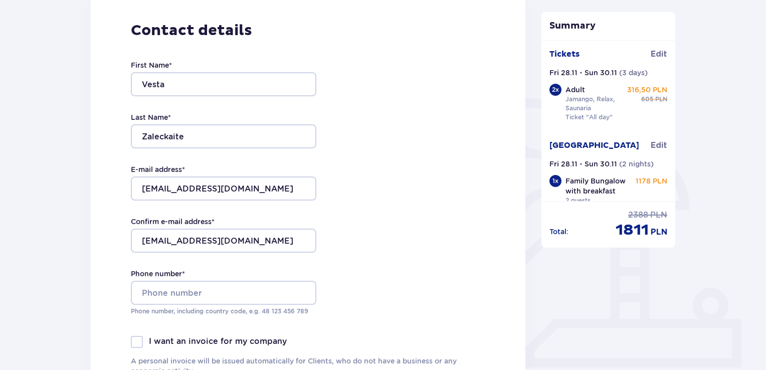
click at [426, 302] on div "Contact details First Name * Vesta Last Name * Zaleckaite E-mail address * vest…" at bounding box center [308, 203] width 435 height 421
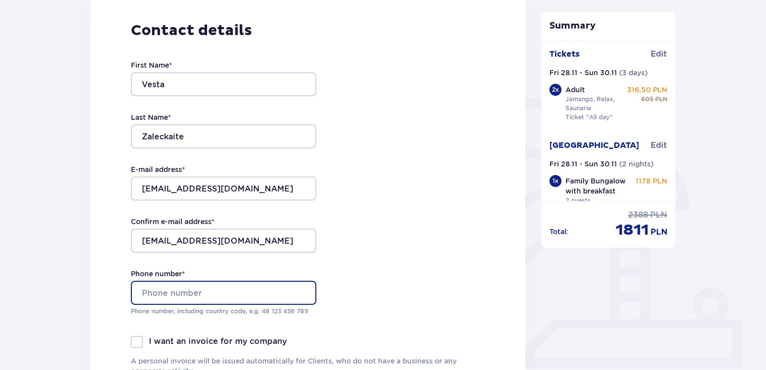
click at [286, 293] on input "Phone number *" at bounding box center [224, 293] width 186 height 24
type input "+37065840552"
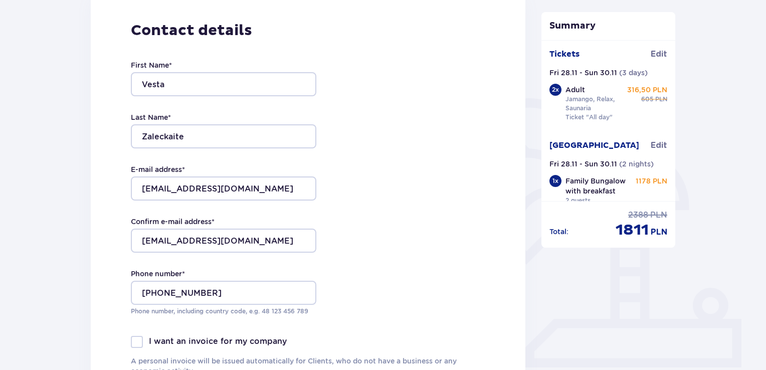
drag, startPoint x: 449, startPoint y: 269, endPoint x: 411, endPoint y: 273, distance: 38.3
click at [449, 269] on div "Contact details First Name * Vesta Last Name * Zaleckaite E-mail address * vest…" at bounding box center [308, 203] width 435 height 421
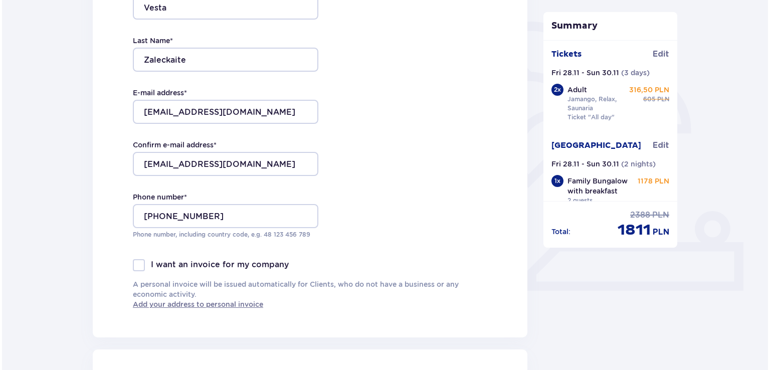
scroll to position [251, 0]
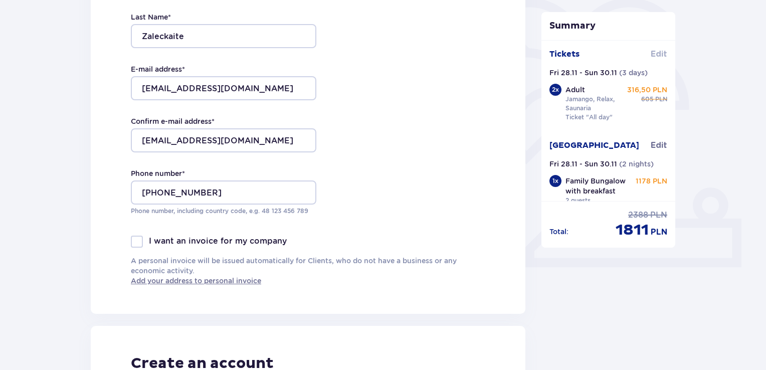
click at [660, 53] on span "Edit" at bounding box center [659, 54] width 17 height 11
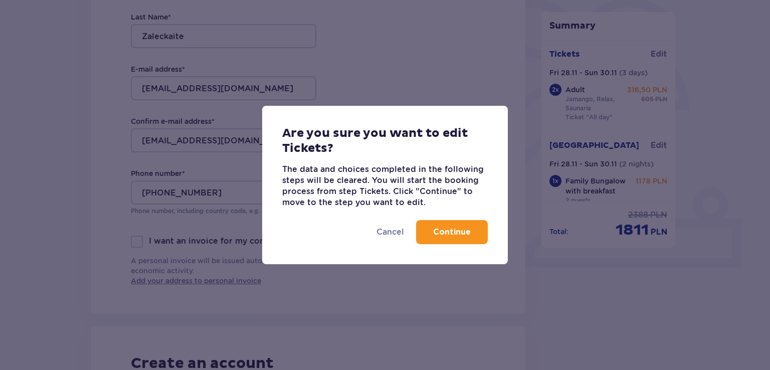
click at [440, 232] on p "Continue" at bounding box center [452, 232] width 38 height 11
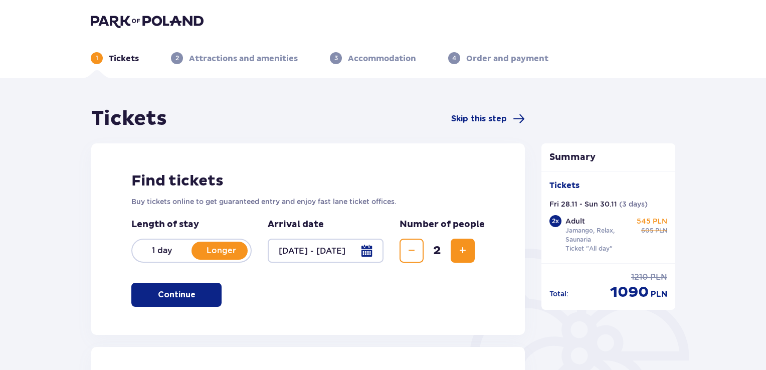
click at [374, 253] on div at bounding box center [326, 251] width 116 height 24
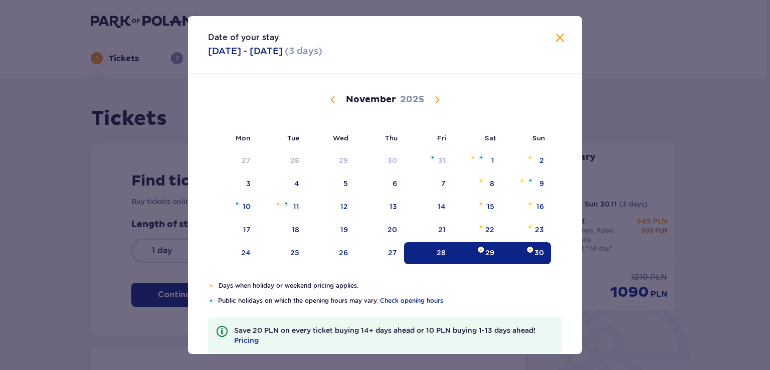
click at [439, 257] on div "28" at bounding box center [428, 253] width 49 height 22
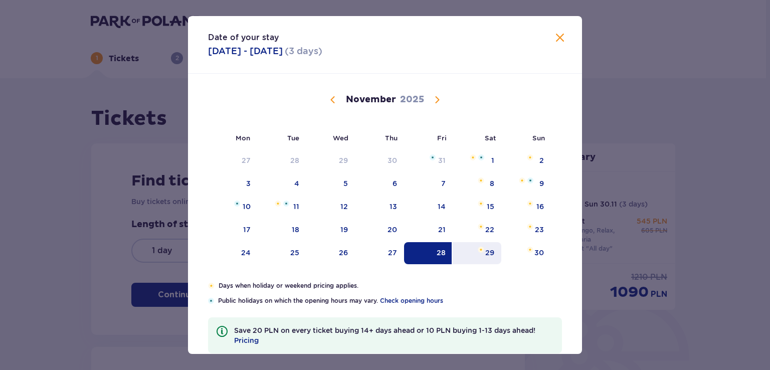
drag, startPoint x: 480, startPoint y: 258, endPoint x: 495, endPoint y: 262, distance: 15.5
click at [480, 258] on div "29" at bounding box center [477, 253] width 49 height 22
type input "28.11.25 - 29.11.25"
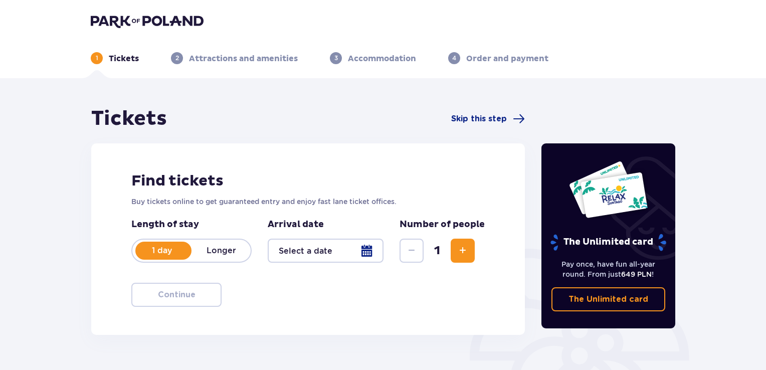
click at [217, 252] on p "Longer" at bounding box center [221, 250] width 59 height 11
click at [352, 253] on div at bounding box center [326, 251] width 116 height 24
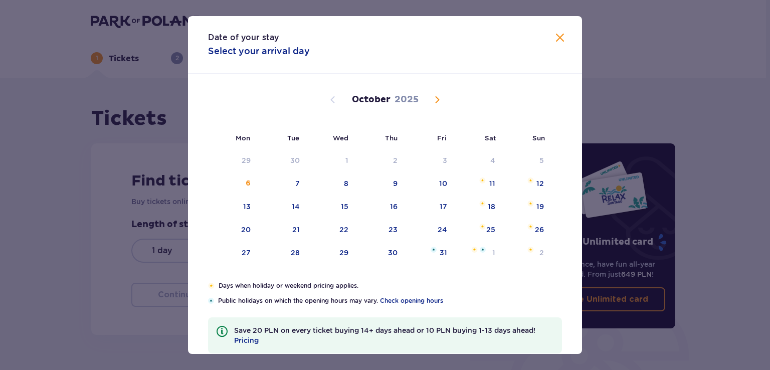
click at [435, 102] on span "Next month" at bounding box center [437, 100] width 12 height 12
click at [439, 257] on div "28" at bounding box center [428, 253] width 49 height 22
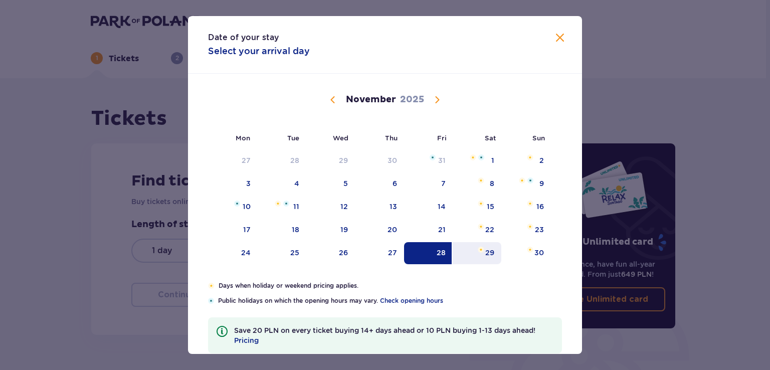
click at [494, 257] on div "29" at bounding box center [477, 253] width 49 height 22
type input "28.11.25 - 29.11.25"
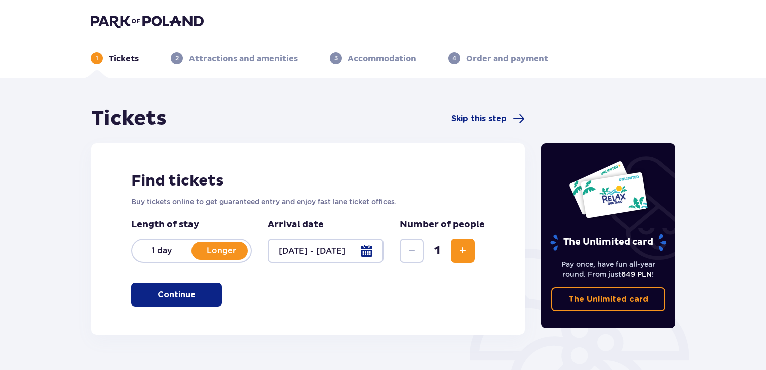
click at [122, 264] on div "Find tickets Buy tickets online to get guaranteed entry and enjoy fast lane tic…" at bounding box center [308, 239] width 434 height 192
click at [449, 253] on div "1" at bounding box center [437, 251] width 75 height 24
click at [461, 255] on span "Increase" at bounding box center [463, 251] width 12 height 12
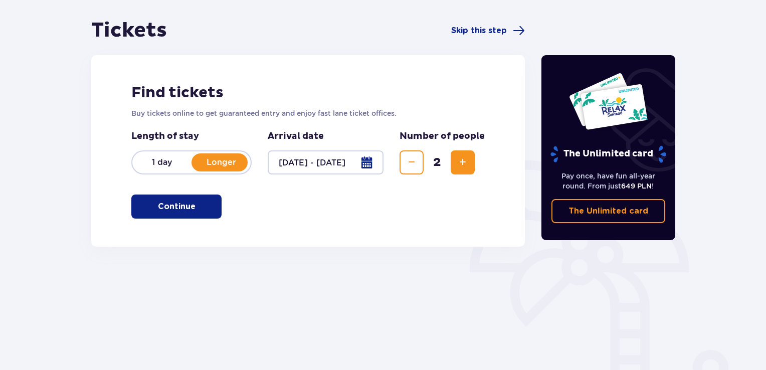
scroll to position [100, 0]
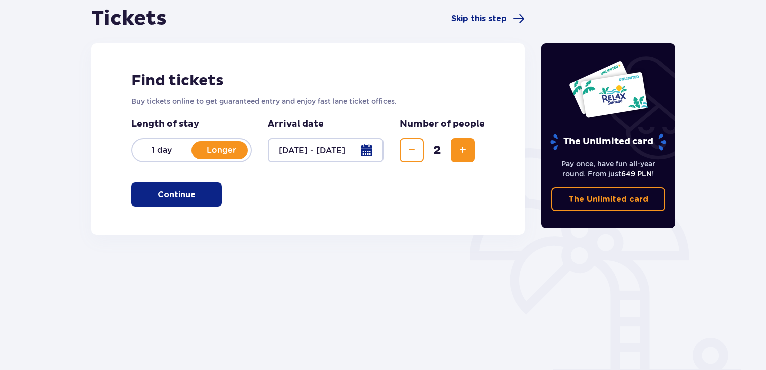
click at [201, 200] on span "button" at bounding box center [198, 195] width 12 height 12
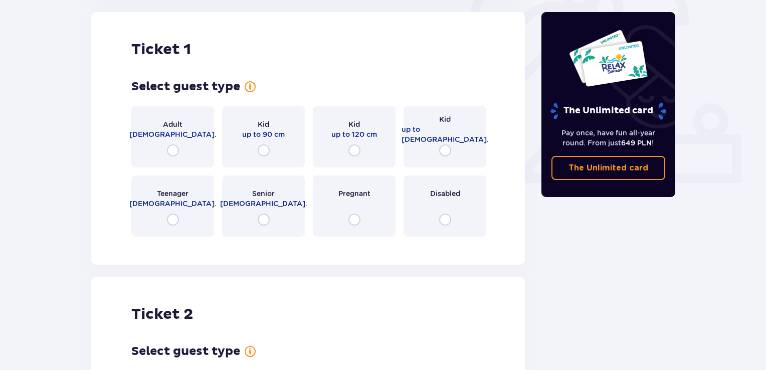
click at [171, 132] on span "18 - 65 y.o." at bounding box center [172, 134] width 87 height 10
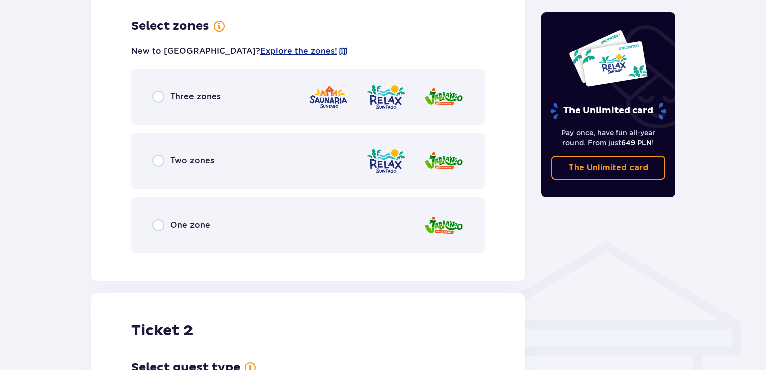
scroll to position [580, 0]
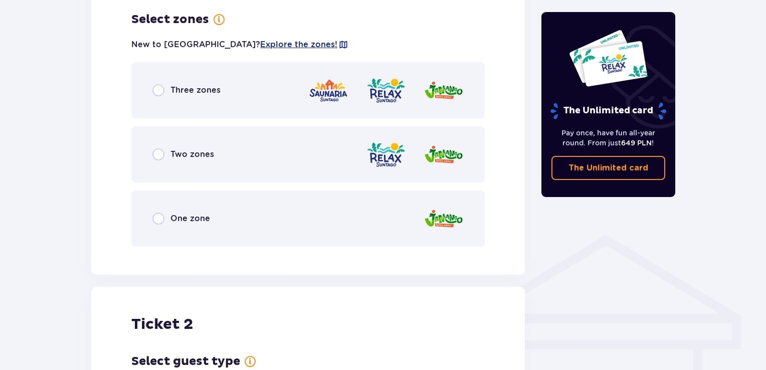
click at [239, 97] on div "Three zones" at bounding box center [308, 90] width 354 height 56
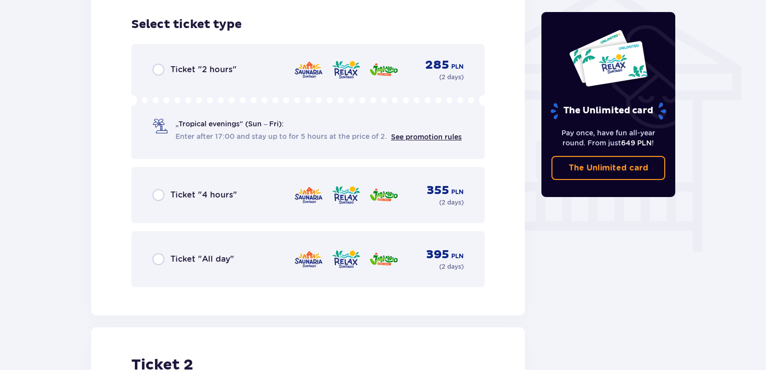
scroll to position [835, 0]
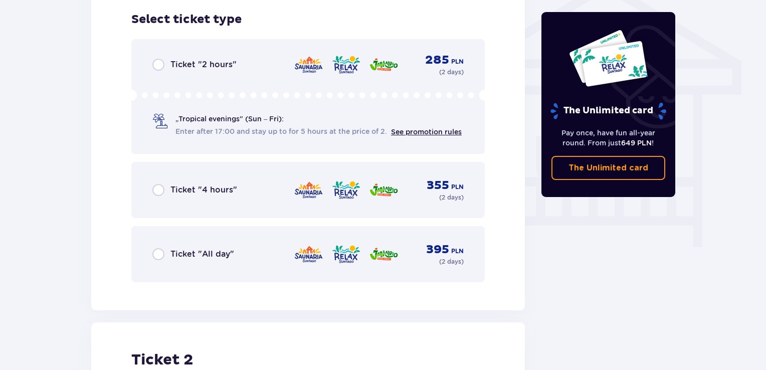
click at [209, 259] on span "Ticket "All day"" at bounding box center [203, 254] width 64 height 11
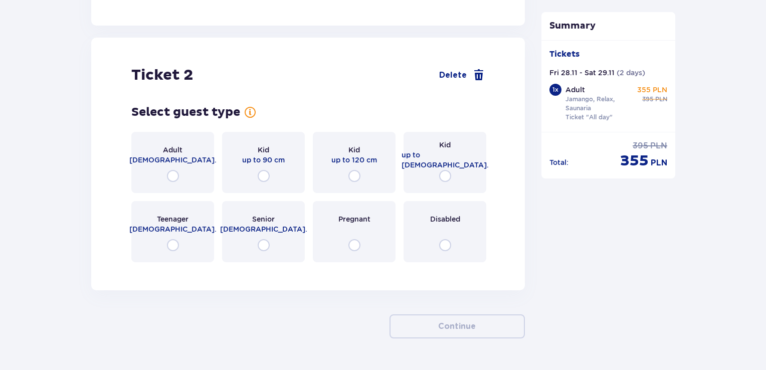
scroll to position [1145, 0]
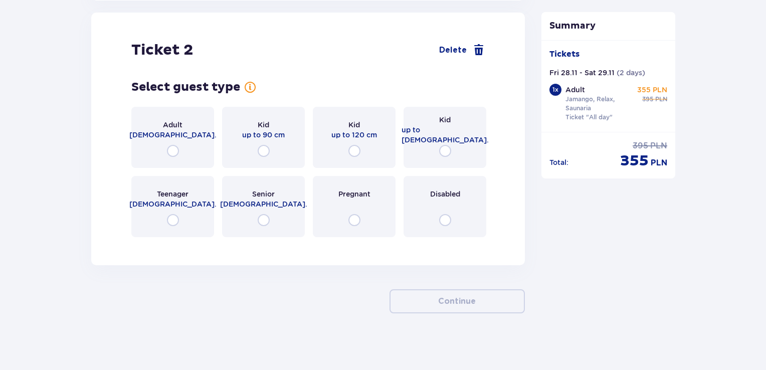
click at [182, 133] on span "18 - 65 y.o." at bounding box center [172, 135] width 87 height 10
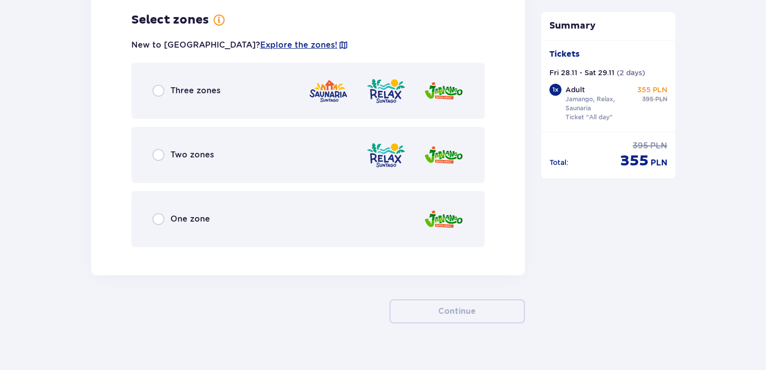
click at [202, 95] on span "Three zones" at bounding box center [196, 90] width 50 height 11
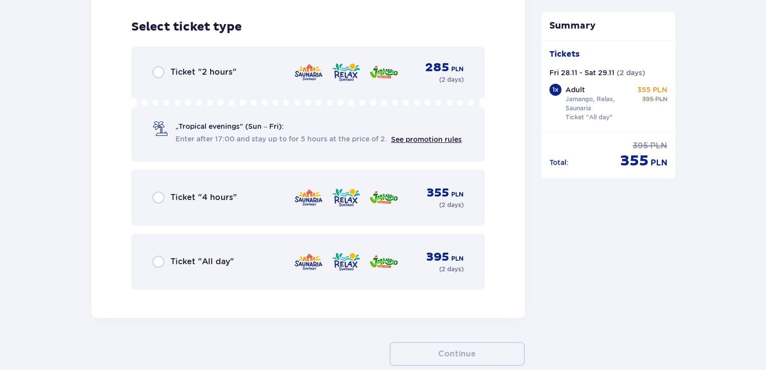
scroll to position [1644, 0]
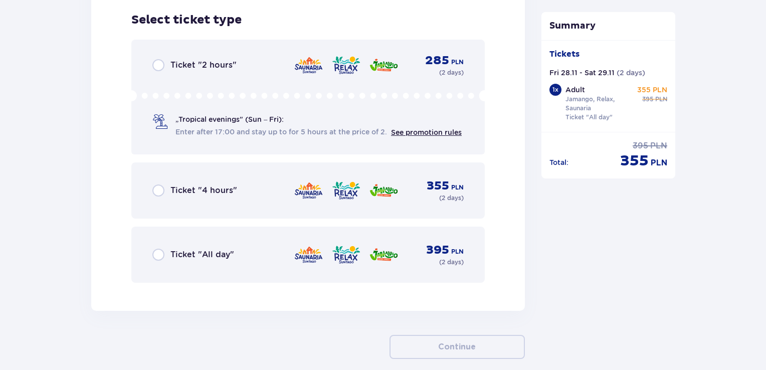
click at [220, 249] on span "Ticket "All day"" at bounding box center [203, 254] width 64 height 11
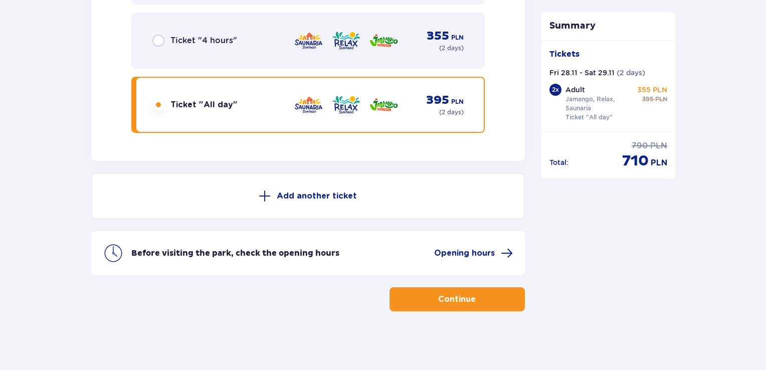
scroll to position [1795, 0]
click at [473, 297] on span "button" at bounding box center [478, 299] width 12 height 12
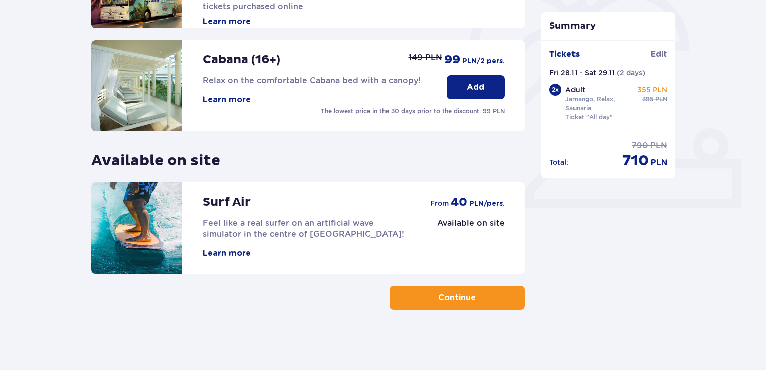
click at [467, 298] on button "Continue" at bounding box center [457, 298] width 135 height 24
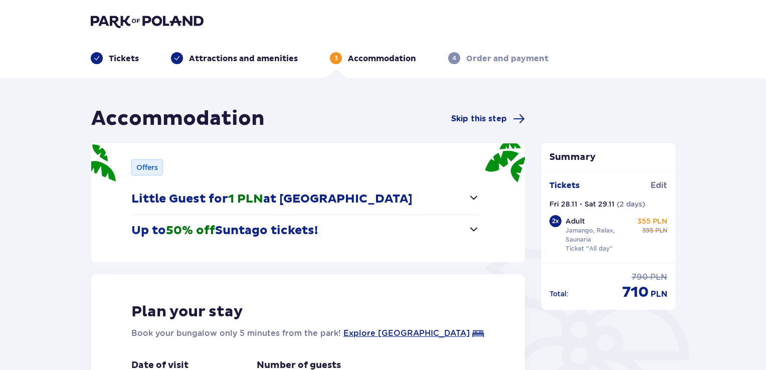
scroll to position [201, 0]
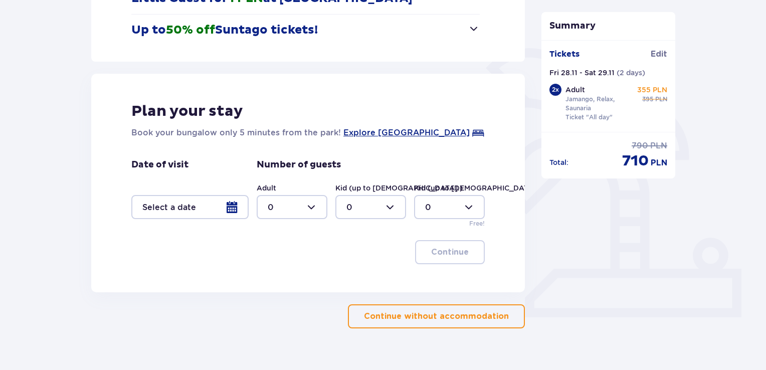
click at [228, 206] on div at bounding box center [189, 207] width 117 height 24
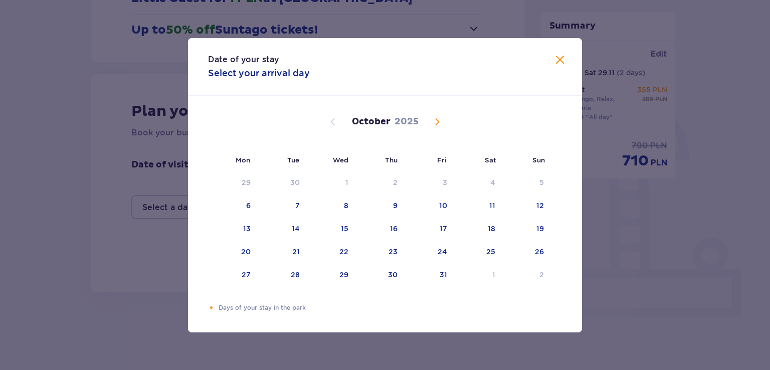
click at [434, 124] on span "Next month" at bounding box center [437, 122] width 12 height 12
click at [443, 277] on div "28" at bounding box center [441, 275] width 9 height 10
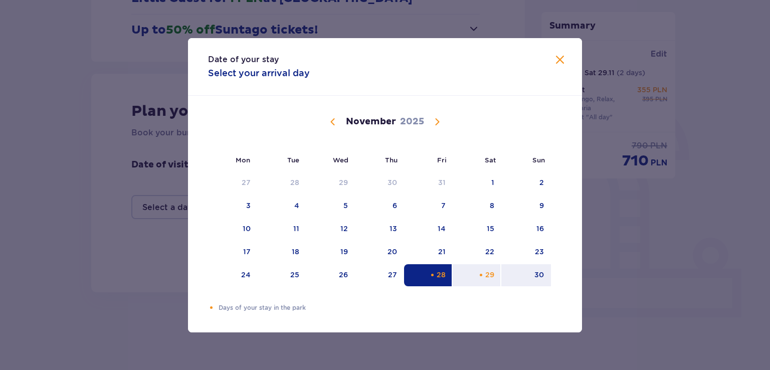
drag, startPoint x: 536, startPoint y: 279, endPoint x: 570, endPoint y: 297, distance: 38.8
click at [536, 279] on div "30" at bounding box center [527, 275] width 50 height 22
type input "28.11.25 - 30.11.25"
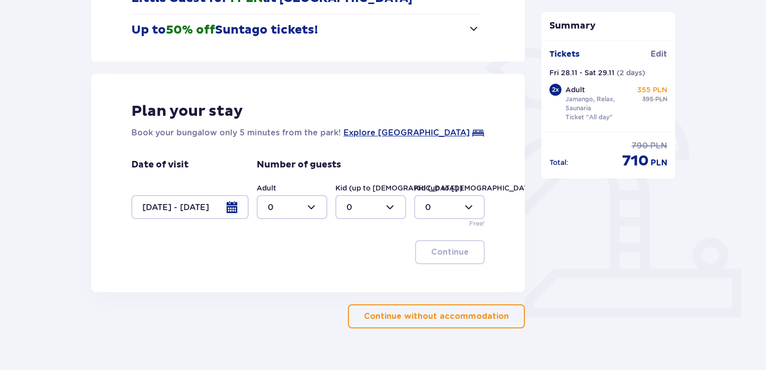
click at [320, 205] on div at bounding box center [292, 207] width 71 height 24
click at [290, 276] on div "2" at bounding box center [292, 279] width 49 height 11
type input "2"
click at [455, 259] on button "Continue" at bounding box center [450, 252] width 70 height 24
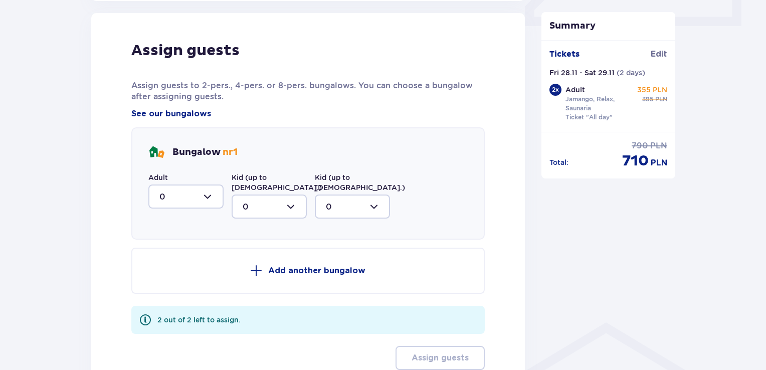
scroll to position [493, 0]
click at [211, 199] on div at bounding box center [185, 196] width 75 height 24
click at [167, 265] on div "2" at bounding box center [185, 268] width 53 height 11
type input "2"
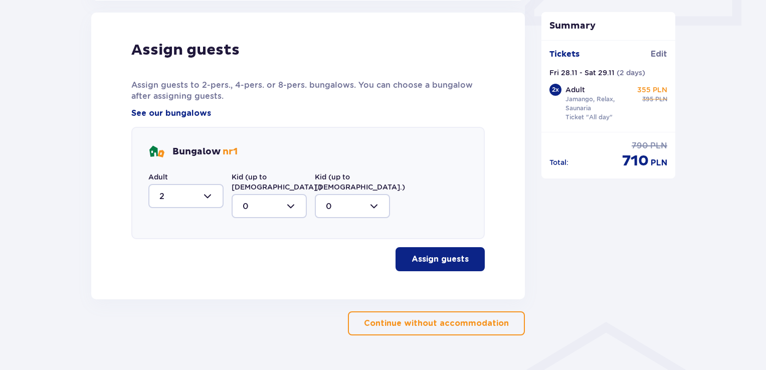
click at [444, 254] on p "Assign guests" at bounding box center [440, 259] width 57 height 11
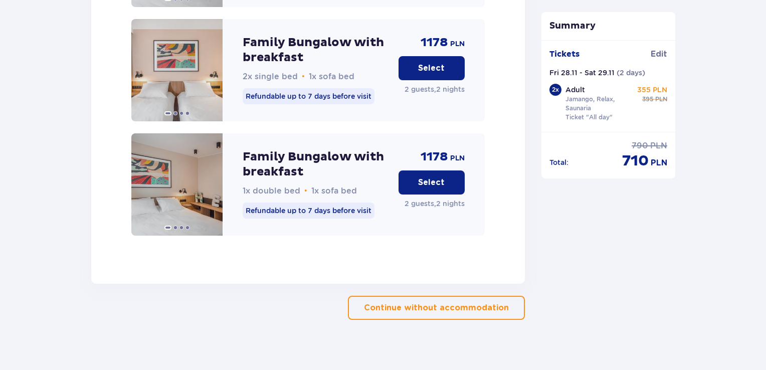
scroll to position [2094, 0]
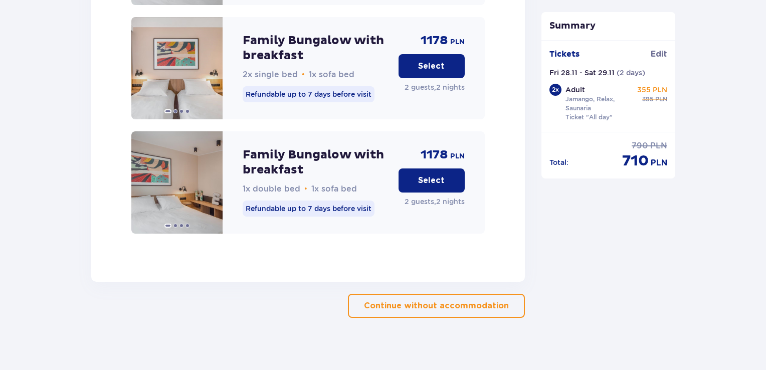
click at [442, 175] on p "Select" at bounding box center [431, 180] width 27 height 11
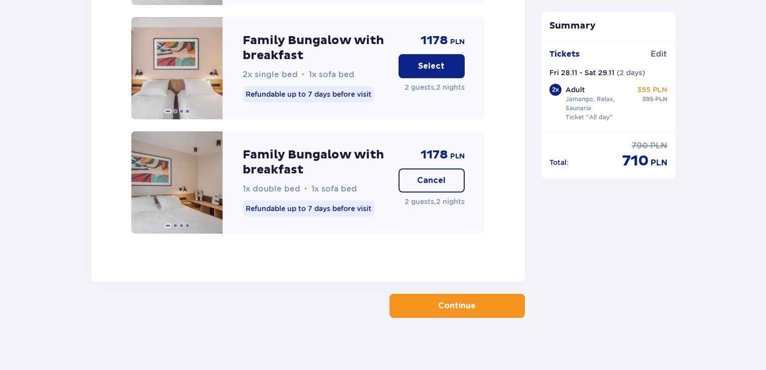
click at [458, 300] on p "Continue" at bounding box center [457, 305] width 38 height 11
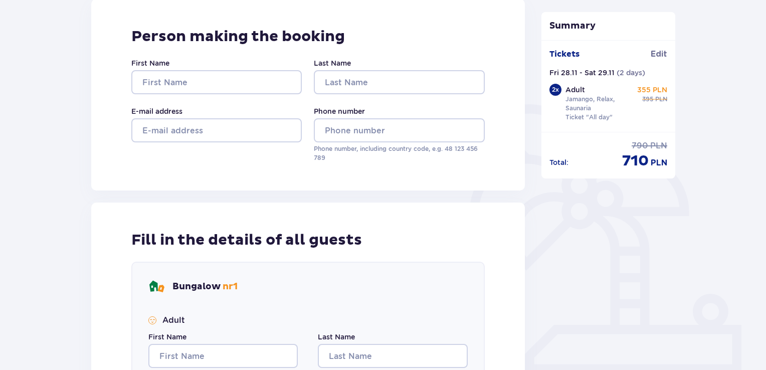
scroll to position [150, 0]
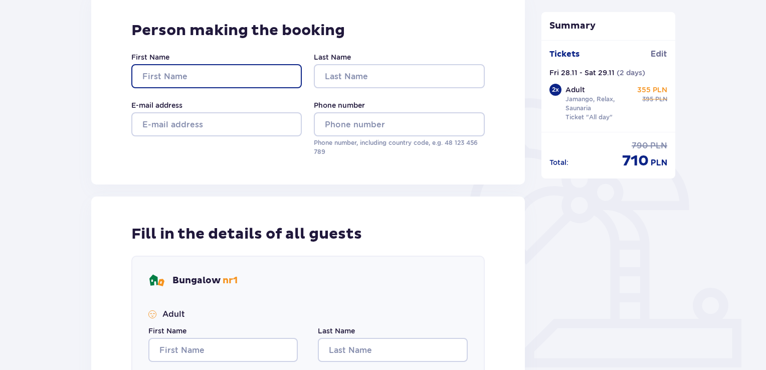
click at [257, 70] on input "First Name" at bounding box center [216, 76] width 171 height 24
type input "Vesta"
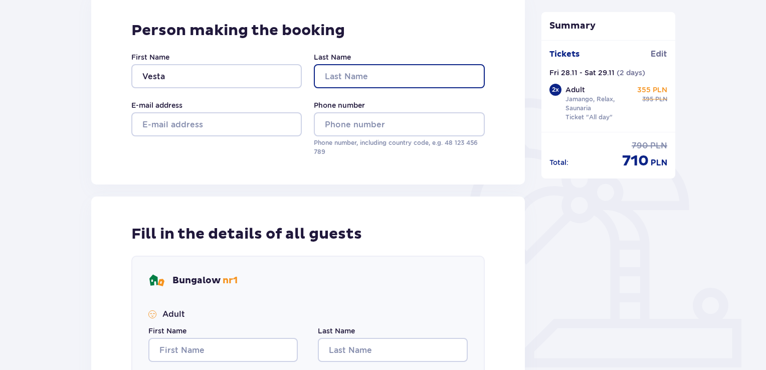
click at [371, 81] on input "Last Name" at bounding box center [399, 76] width 171 height 24
type input "Zaleckaite"
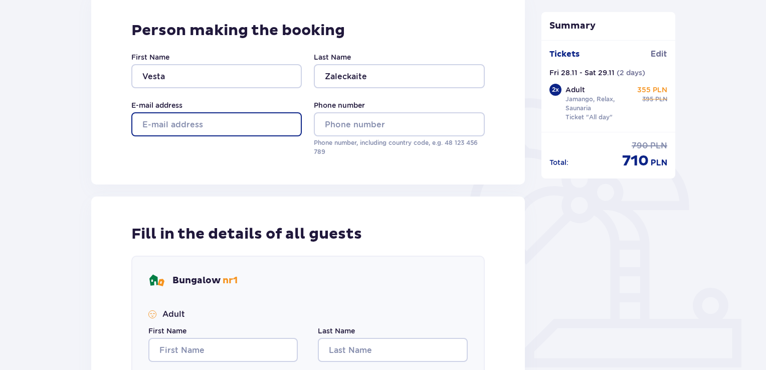
click at [246, 127] on input "E-mail address" at bounding box center [216, 124] width 171 height 24
type input "vesta.zaleckaite@gmail.com"
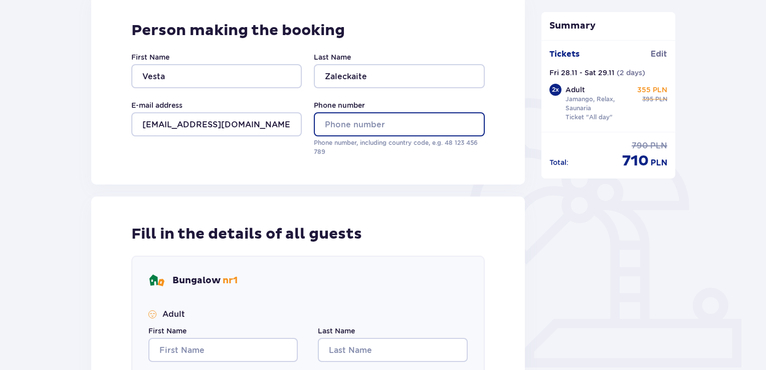
click at [392, 126] on input "Phone number" at bounding box center [399, 124] width 171 height 24
type input "+37065840552"
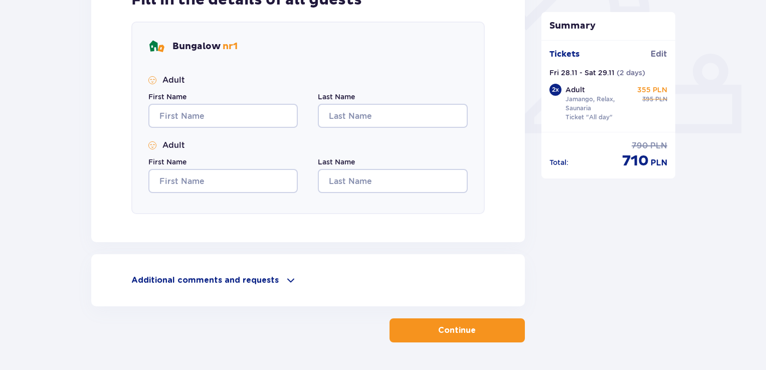
scroll to position [401, 0]
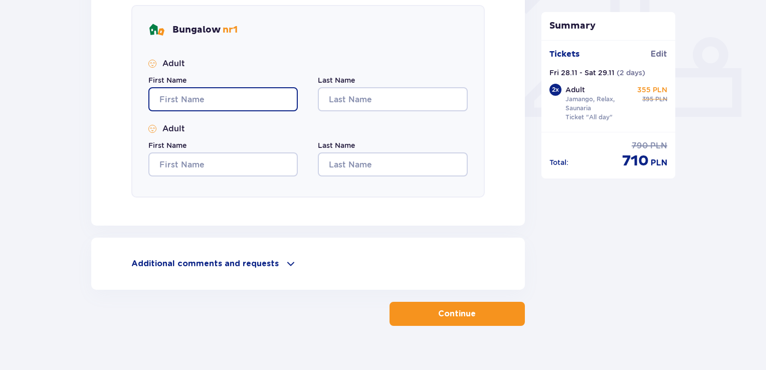
click at [219, 99] on input "First Name" at bounding box center [222, 99] width 149 height 24
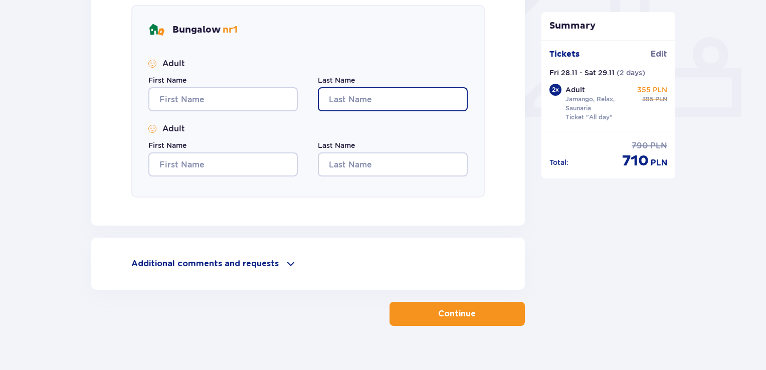
click at [368, 102] on input "Last Name" at bounding box center [392, 99] width 149 height 24
type input "Zaleckaite"
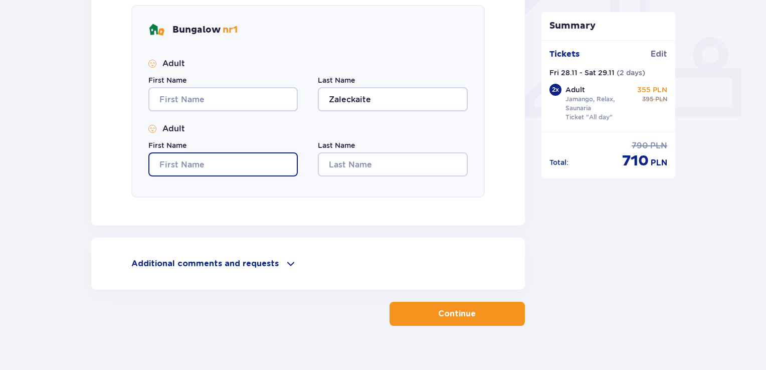
click at [243, 165] on input "First Name" at bounding box center [222, 164] width 149 height 24
type input "Tautvydas"
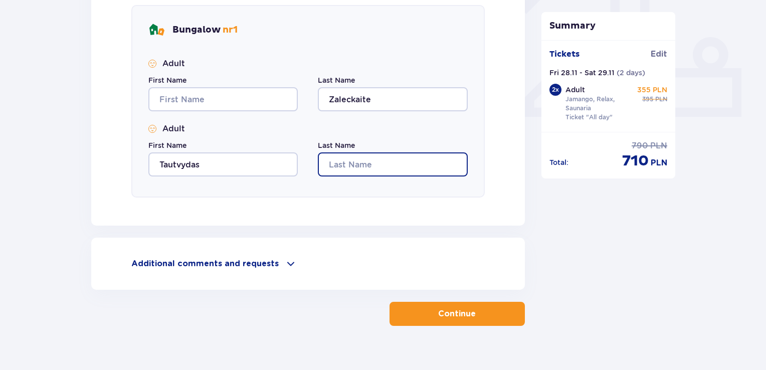
click at [375, 172] on input "Last Name" at bounding box center [392, 164] width 149 height 24
type input "Peciulis"
click at [485, 317] on button "Continue" at bounding box center [457, 314] width 135 height 24
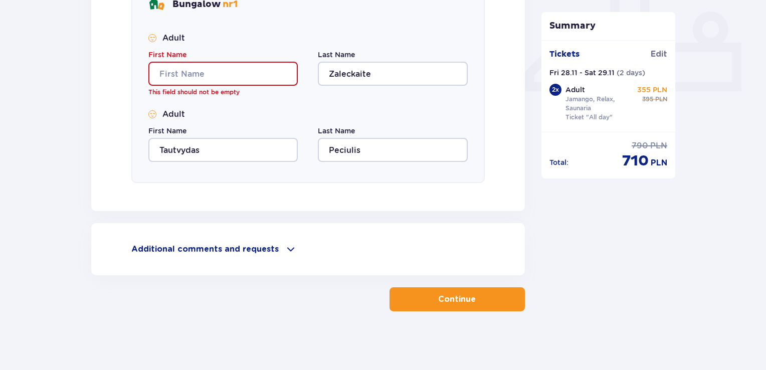
scroll to position [427, 0]
click at [227, 69] on input "First Name" at bounding box center [222, 73] width 149 height 24
type input "Vesta"
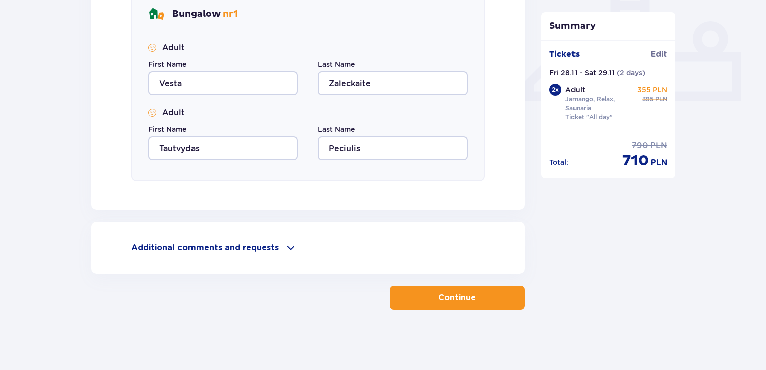
click at [447, 297] on p "Continue" at bounding box center [457, 297] width 38 height 11
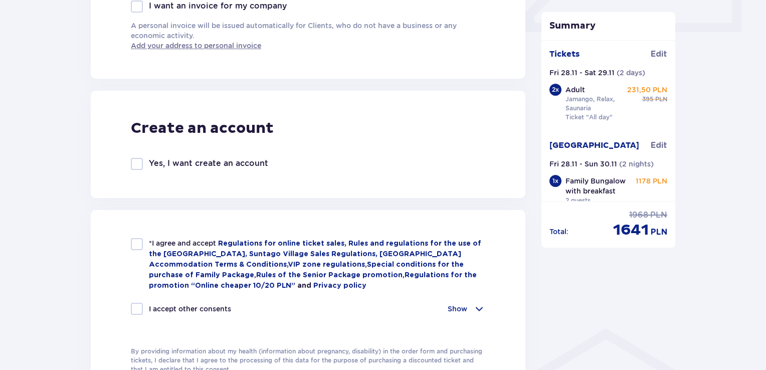
scroll to position [552, 0]
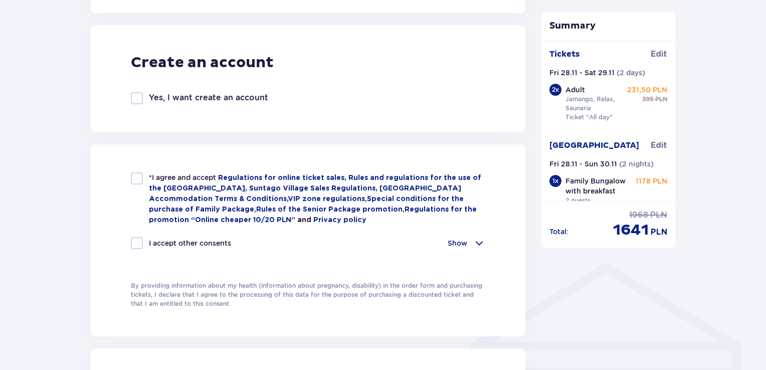
click at [138, 181] on div at bounding box center [137, 179] width 12 height 12
checkbox input "true"
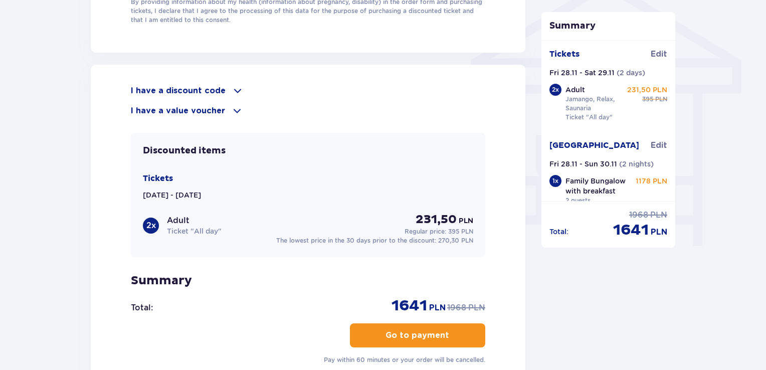
scroll to position [853, 0]
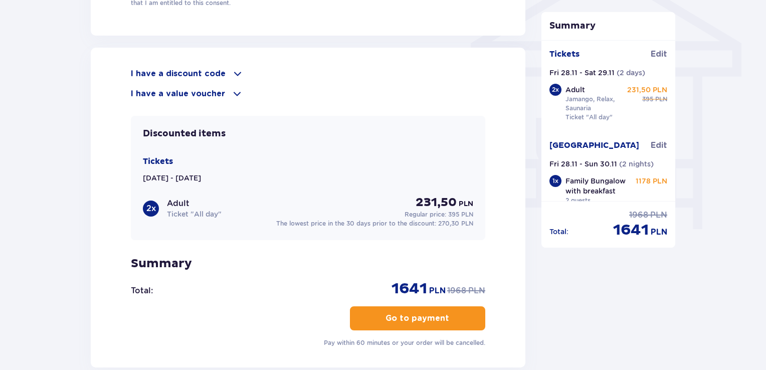
click at [423, 313] on p "Go to payment" at bounding box center [418, 318] width 64 height 11
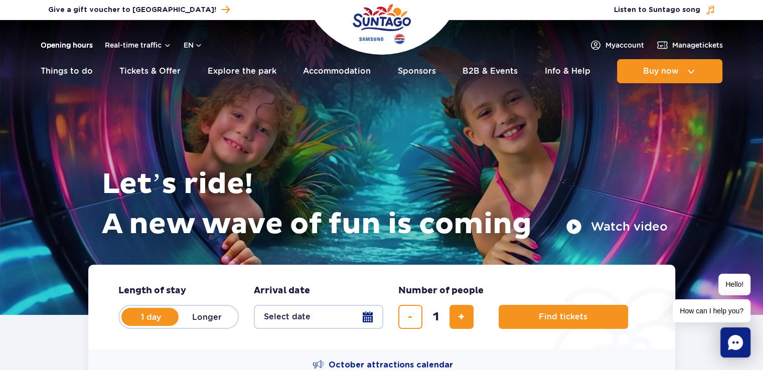
click at [85, 45] on link "Opening hours" at bounding box center [67, 45] width 52 height 10
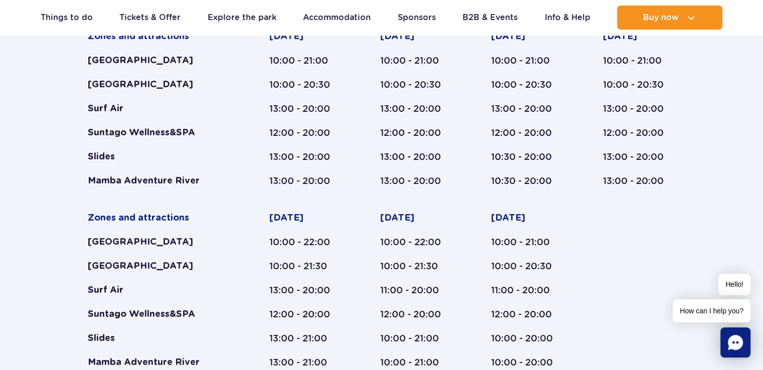
scroll to position [672, 0]
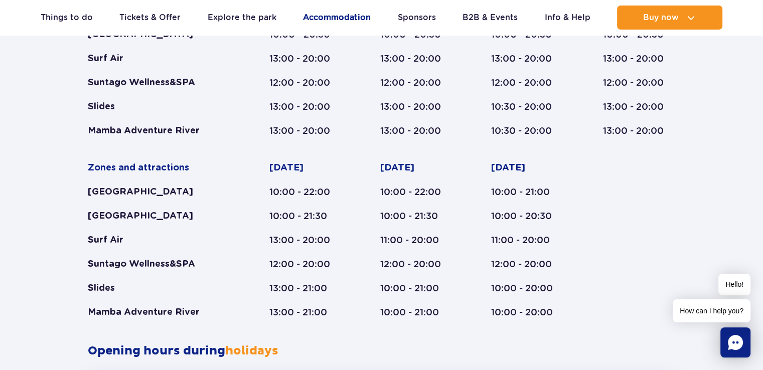
click at [341, 12] on link "Accommodation" at bounding box center [337, 18] width 68 height 24
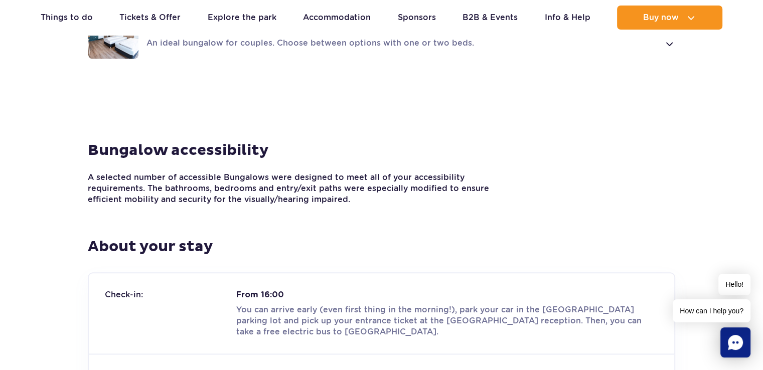
scroll to position [953, 0]
